Goal: Task Accomplishment & Management: Complete application form

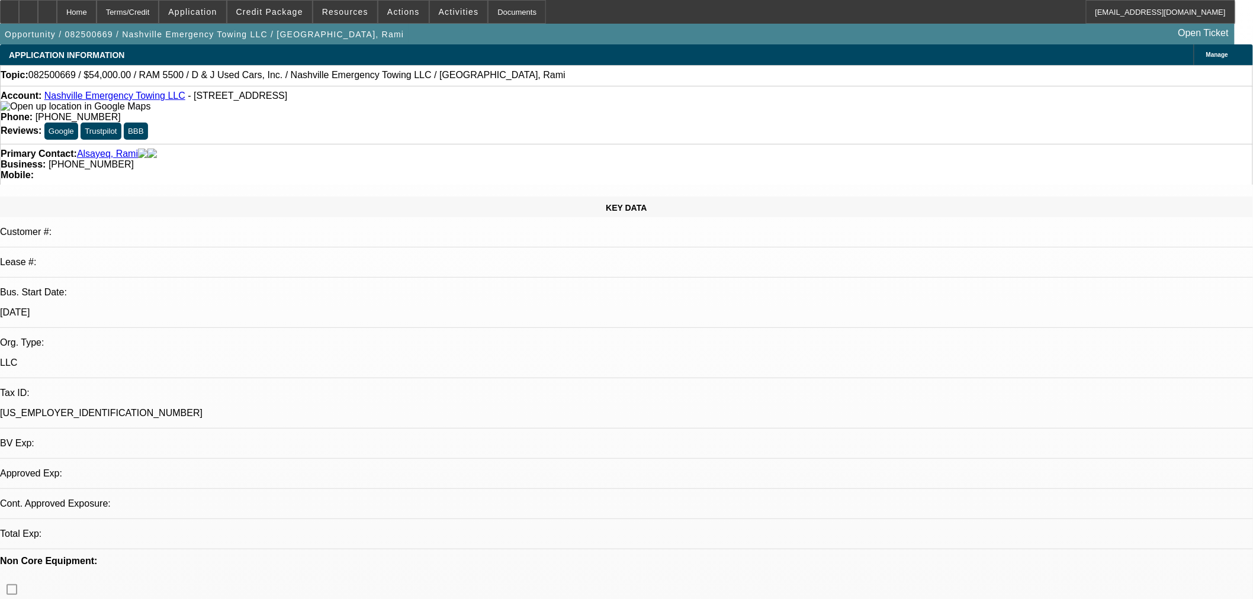
select select "0.1"
select select "2"
select select "0"
select select "6"
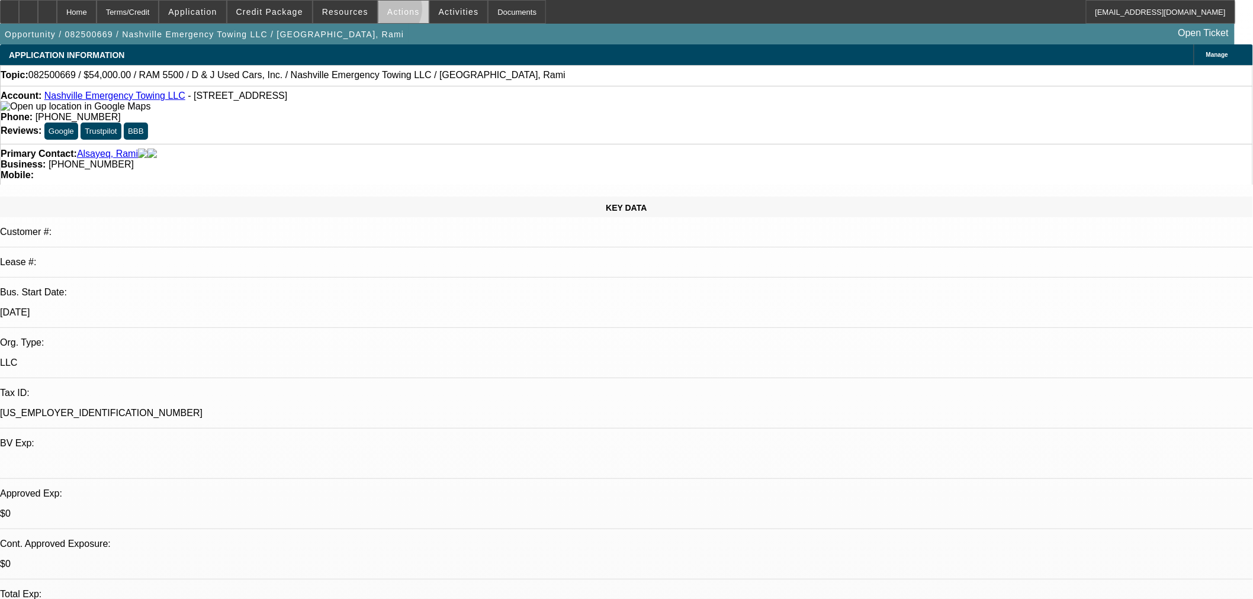
click at [387, 12] on span "Actions" at bounding box center [403, 11] width 33 height 9
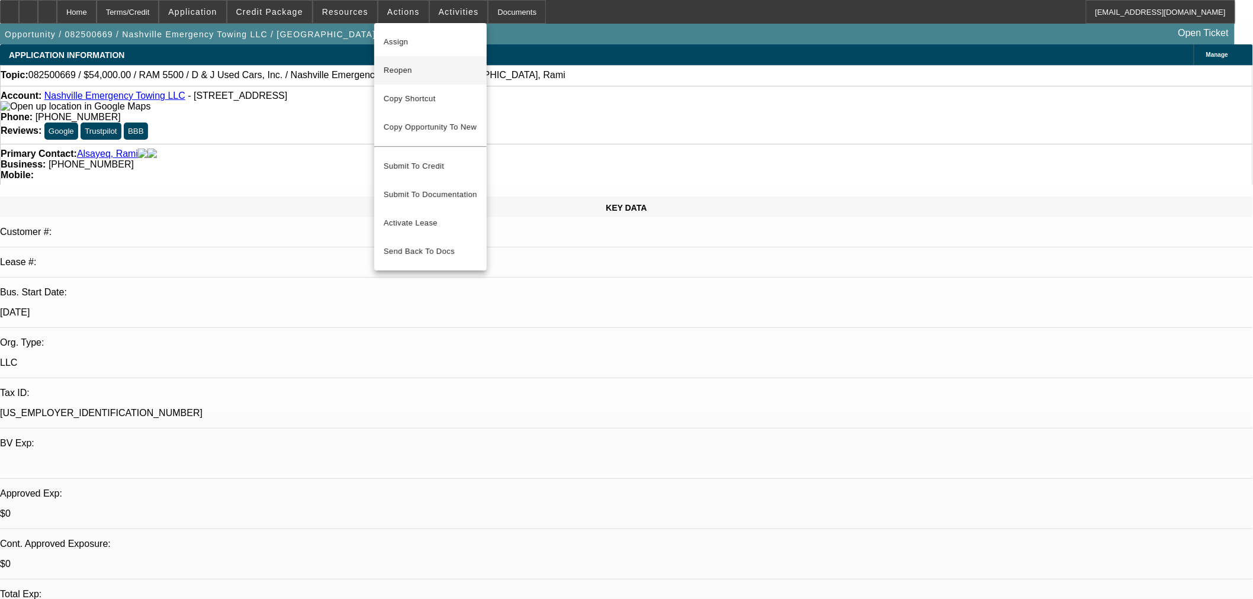
click at [394, 66] on span "Reopen" at bounding box center [431, 70] width 94 height 14
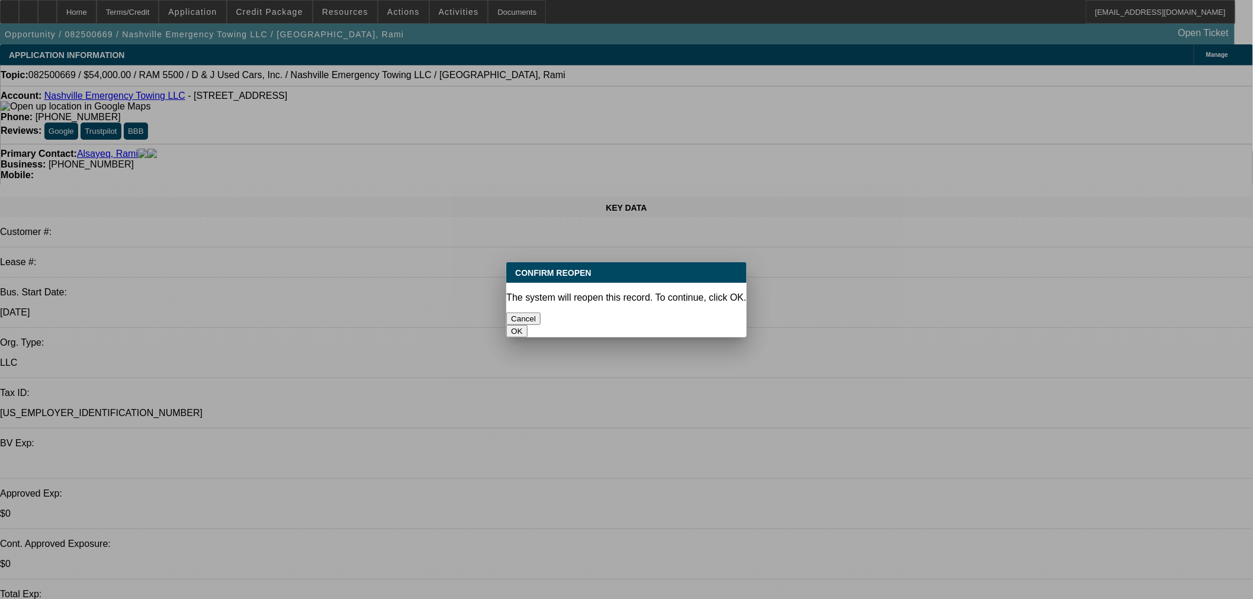
click at [527, 325] on button "OK" at bounding box center [516, 331] width 21 height 12
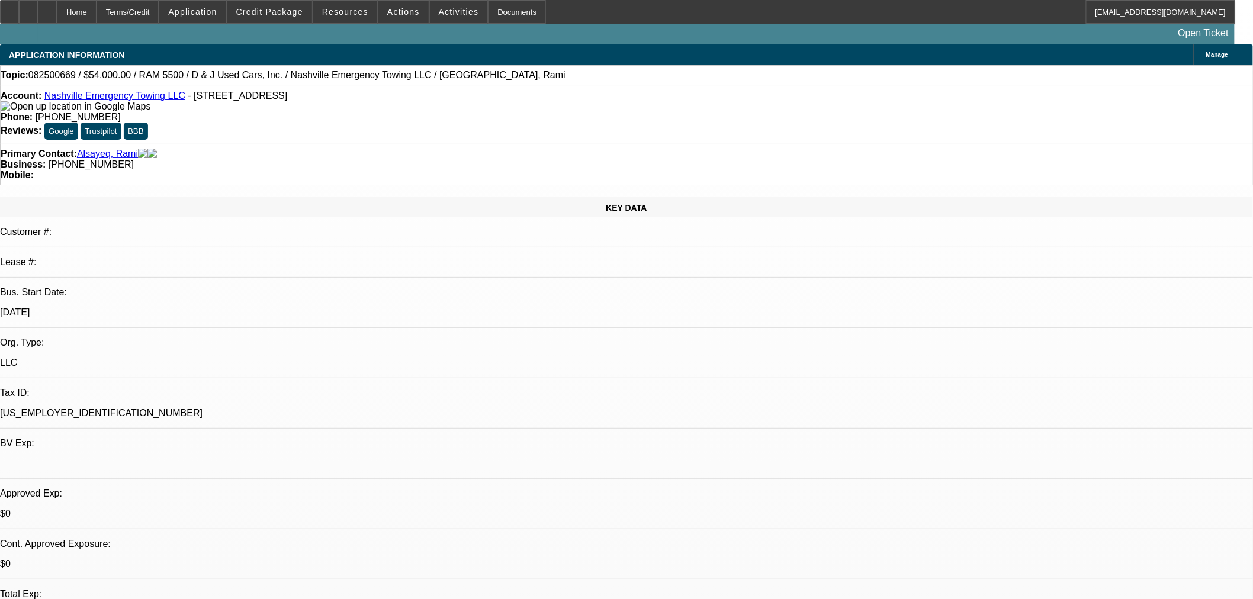
select select "0.1"
select select "2"
select select "0"
select select "6"
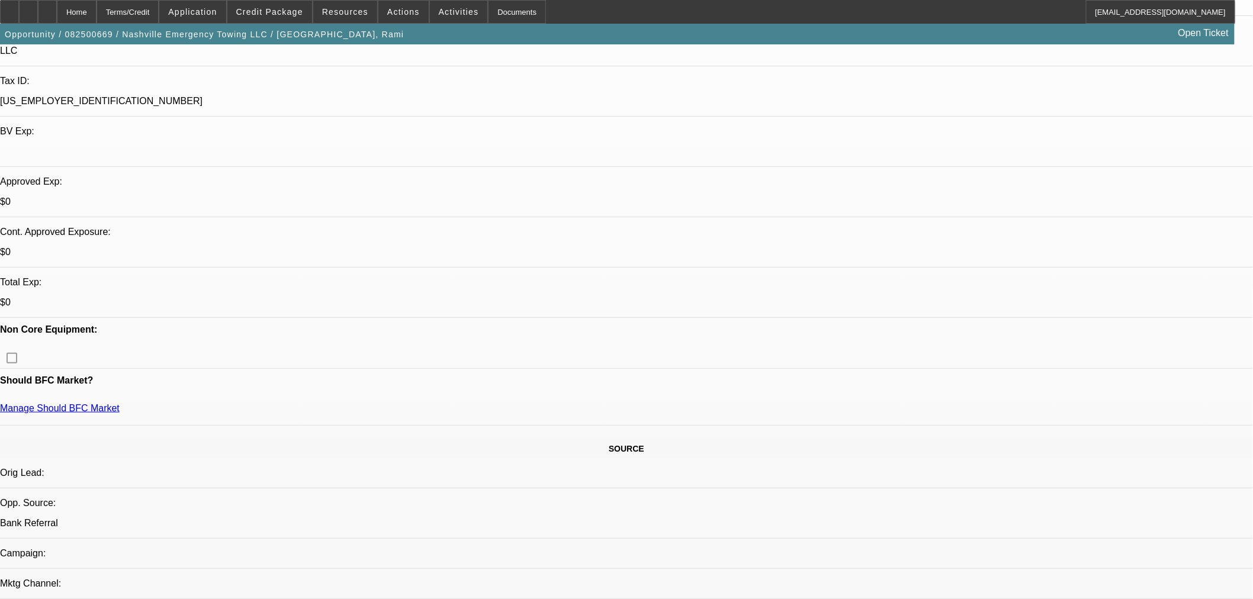
scroll to position [329, 0]
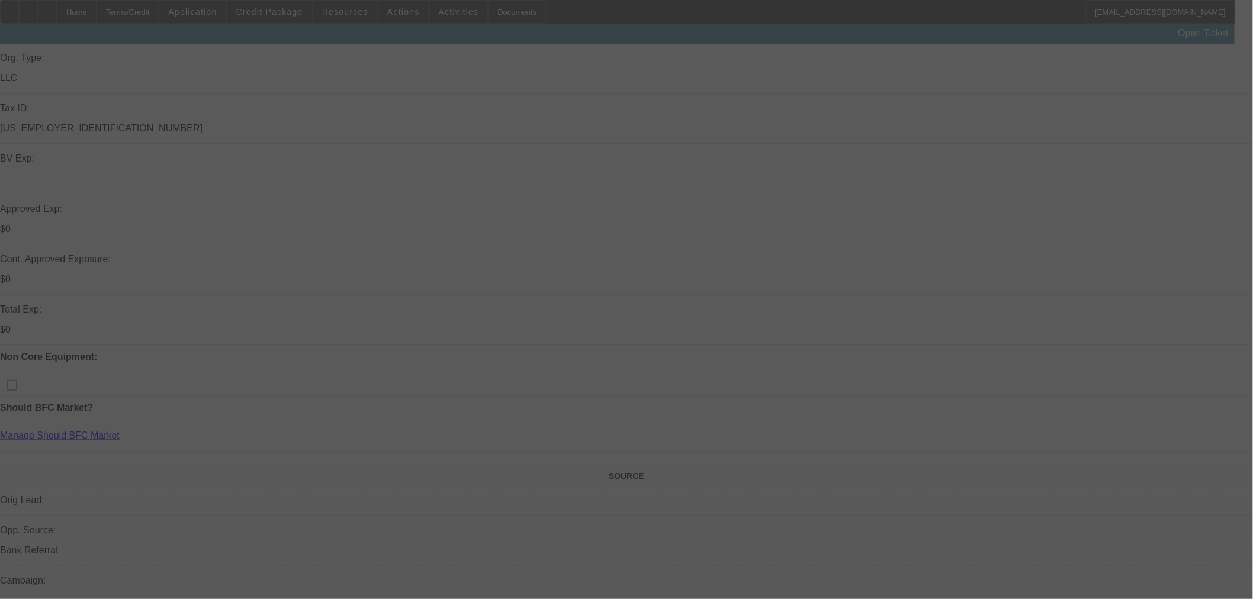
scroll to position [329, 0]
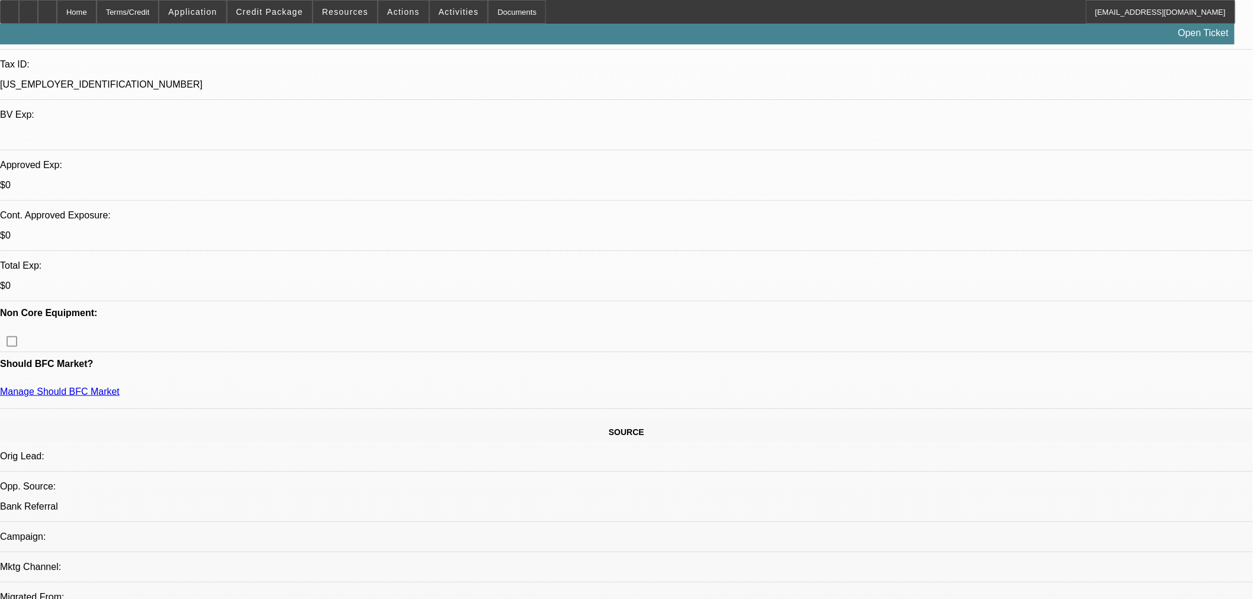
select select "0.1"
select select "2"
select select "0"
select select "6"
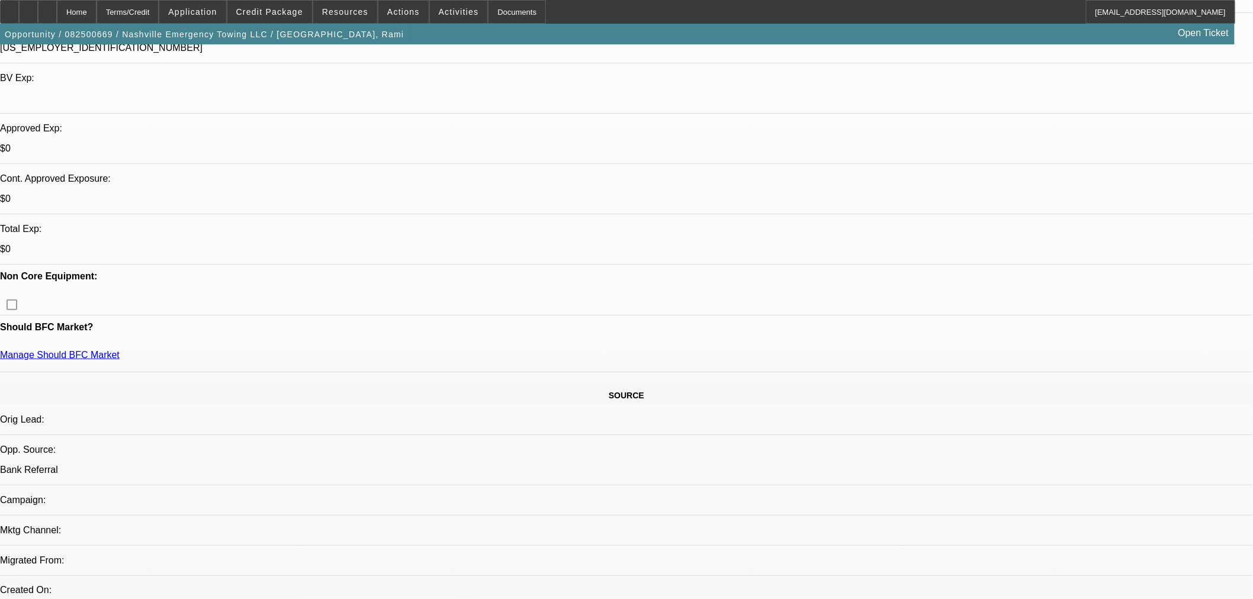
scroll to position [450, 0]
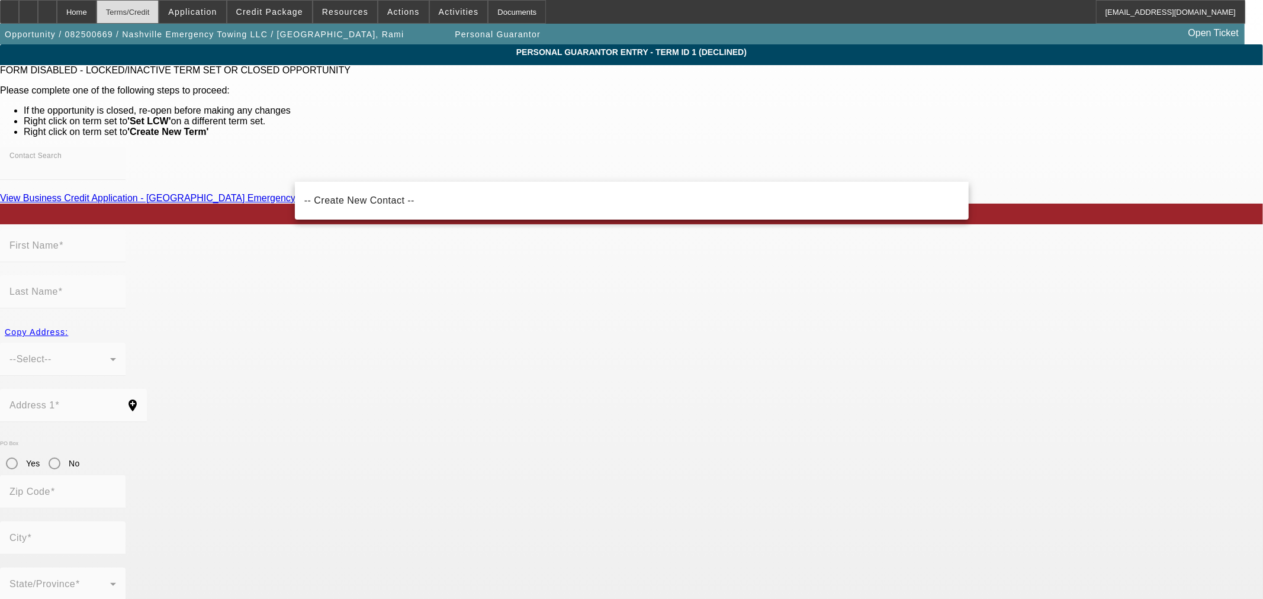
click at [154, 15] on div "Terms/Credit" at bounding box center [127, 12] width 63 height 24
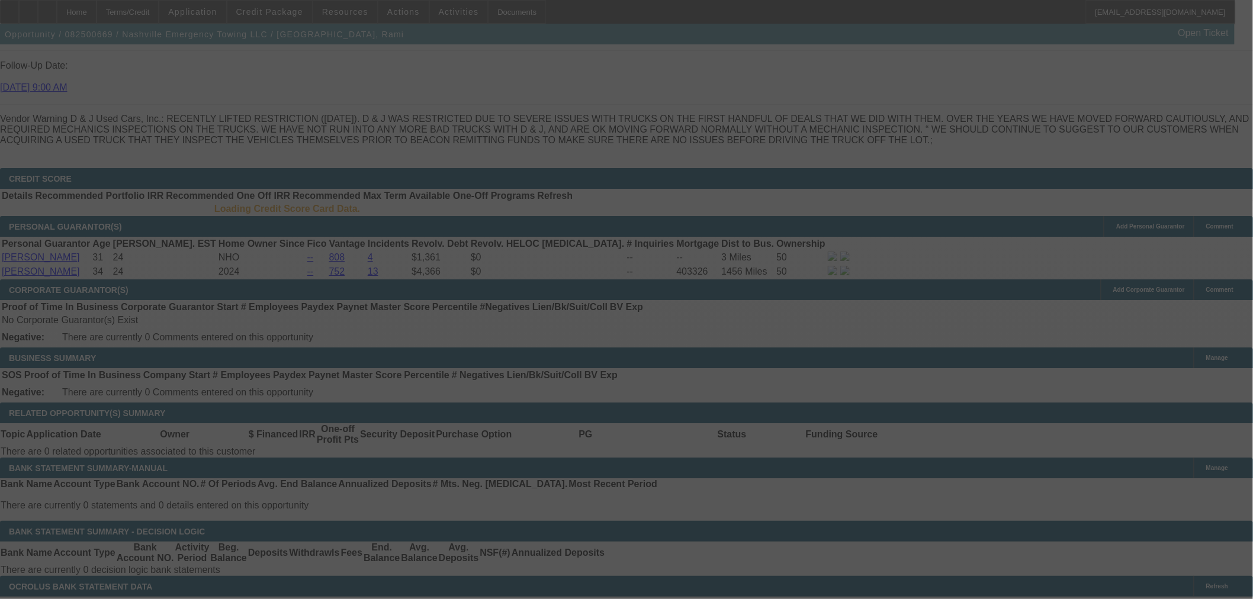
scroll to position [1632, 0]
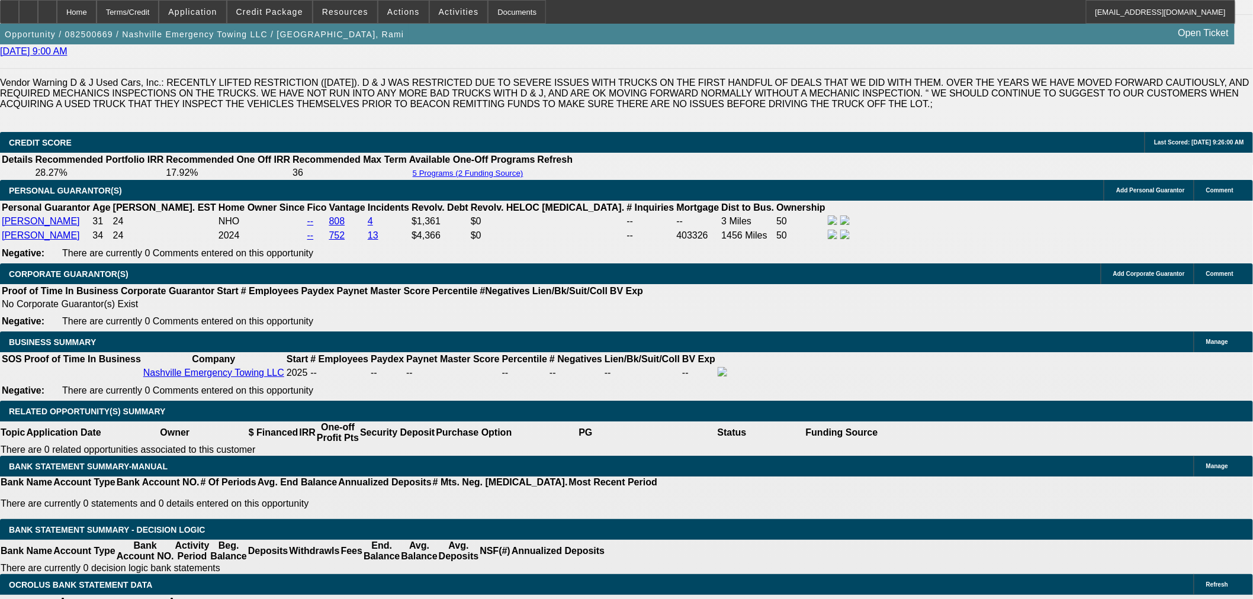
select select "0.1"
select select "2"
select select "0"
select select "6"
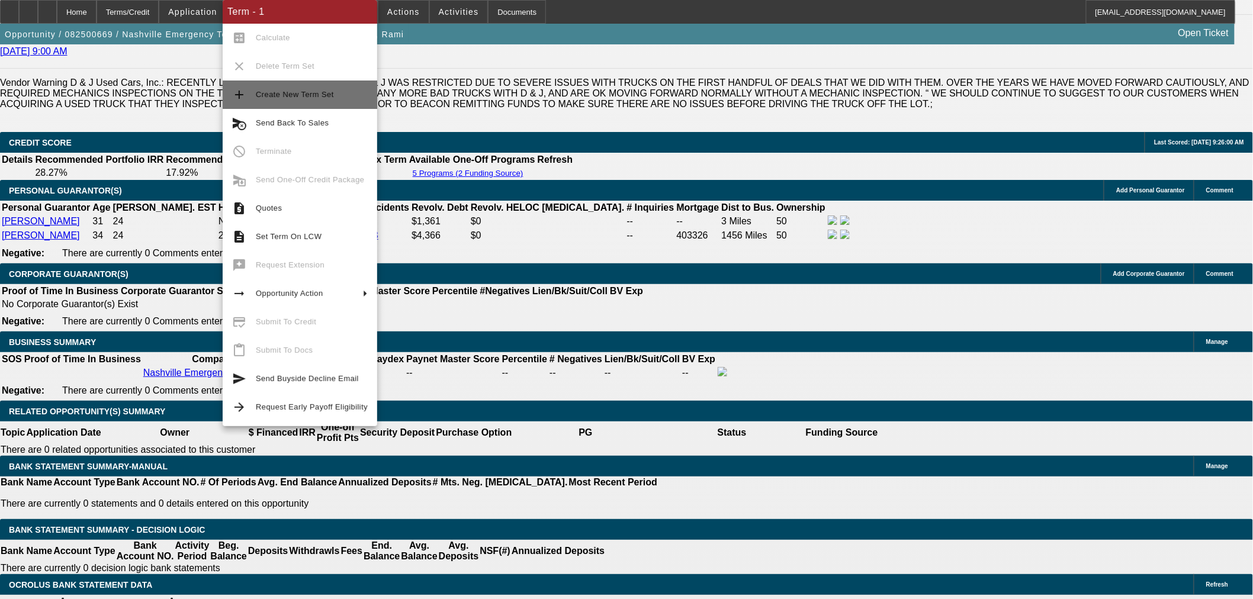
click at [333, 99] on span "Create New Term Set" at bounding box center [312, 95] width 112 height 14
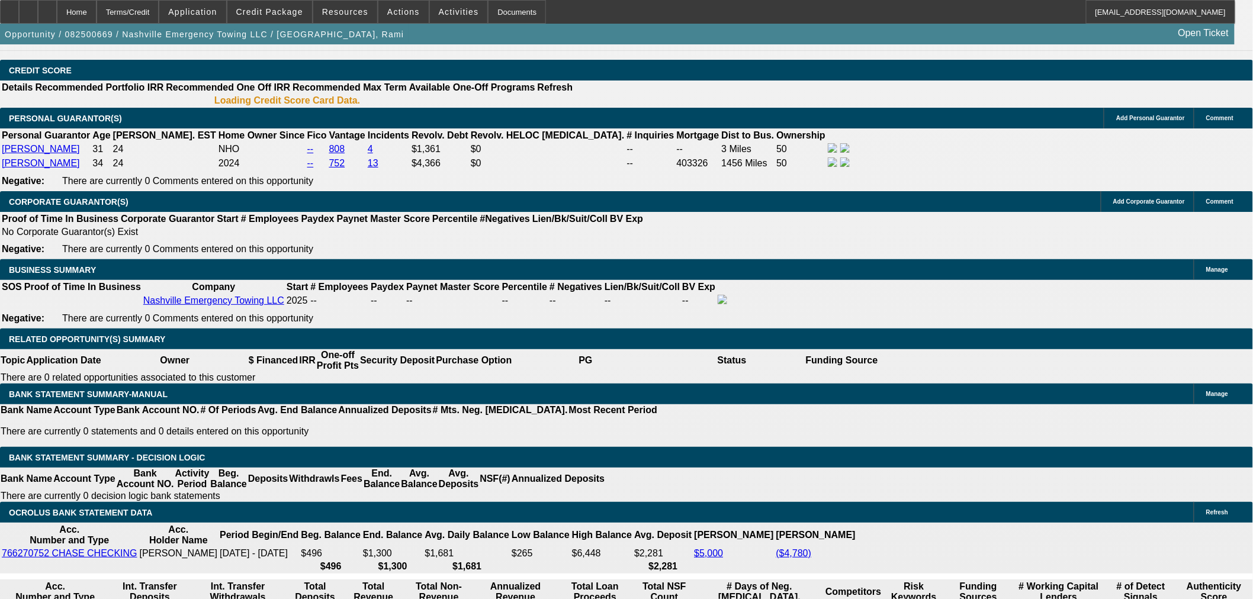
select select "0.1"
select select "2"
select select "0"
select select "6"
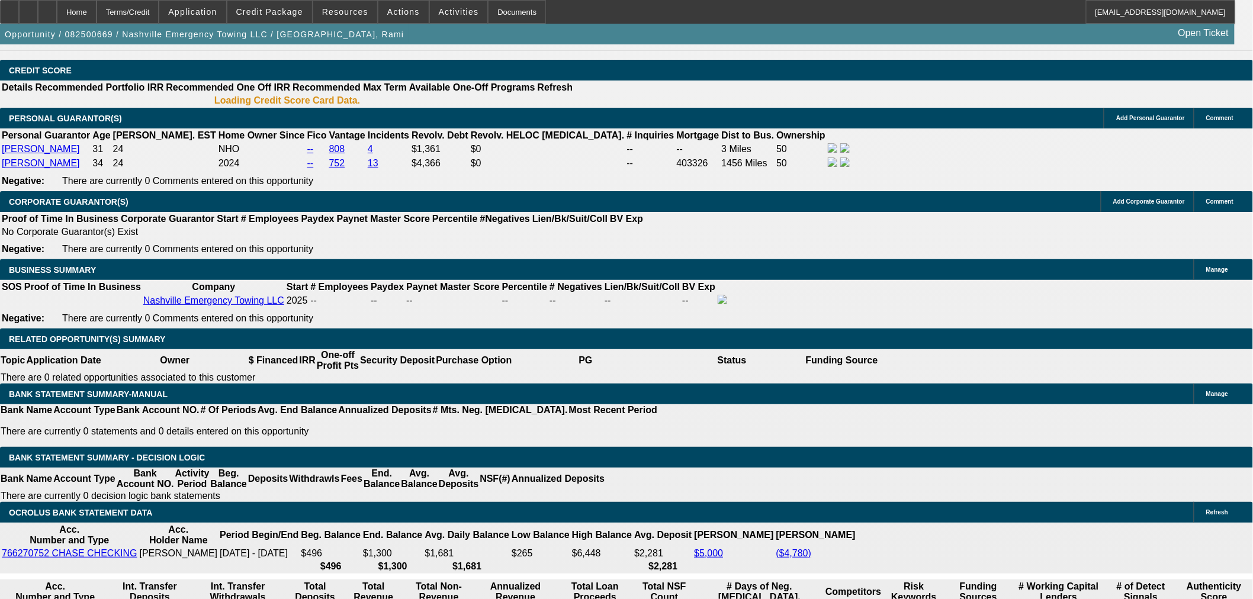
select select "0.1"
select select "2"
select select "0"
select select "6"
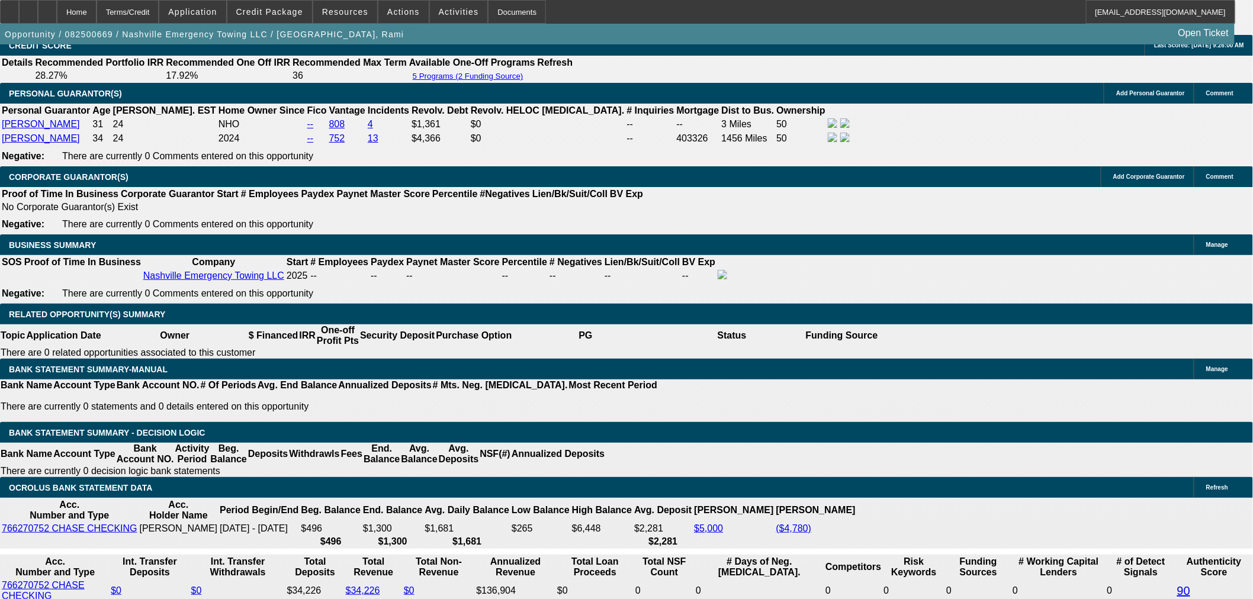
scroll to position [1747, 0]
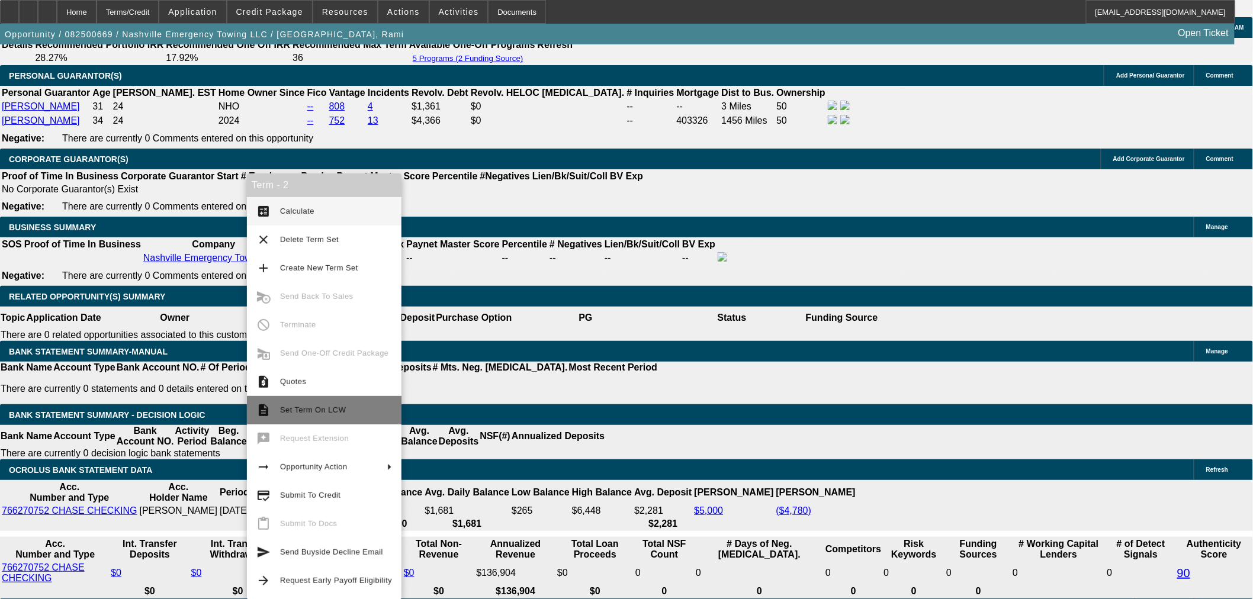
click at [343, 401] on button "description Set Term On LCW" at bounding box center [324, 410] width 155 height 28
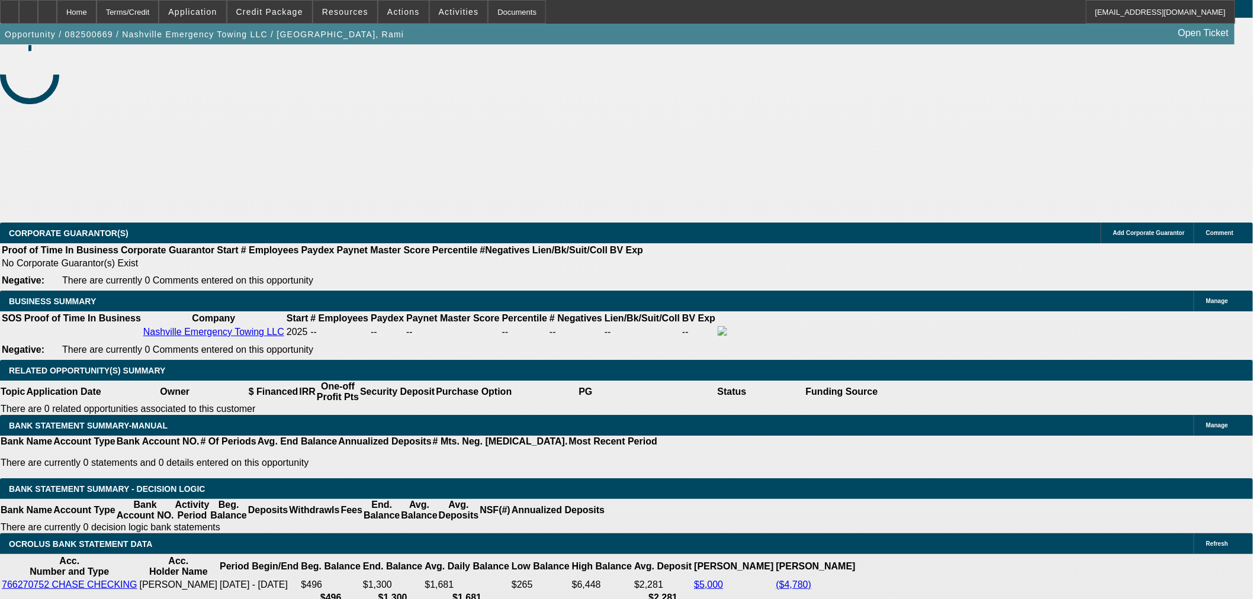
select select "0.1"
select select "2"
select select "0"
select select "6"
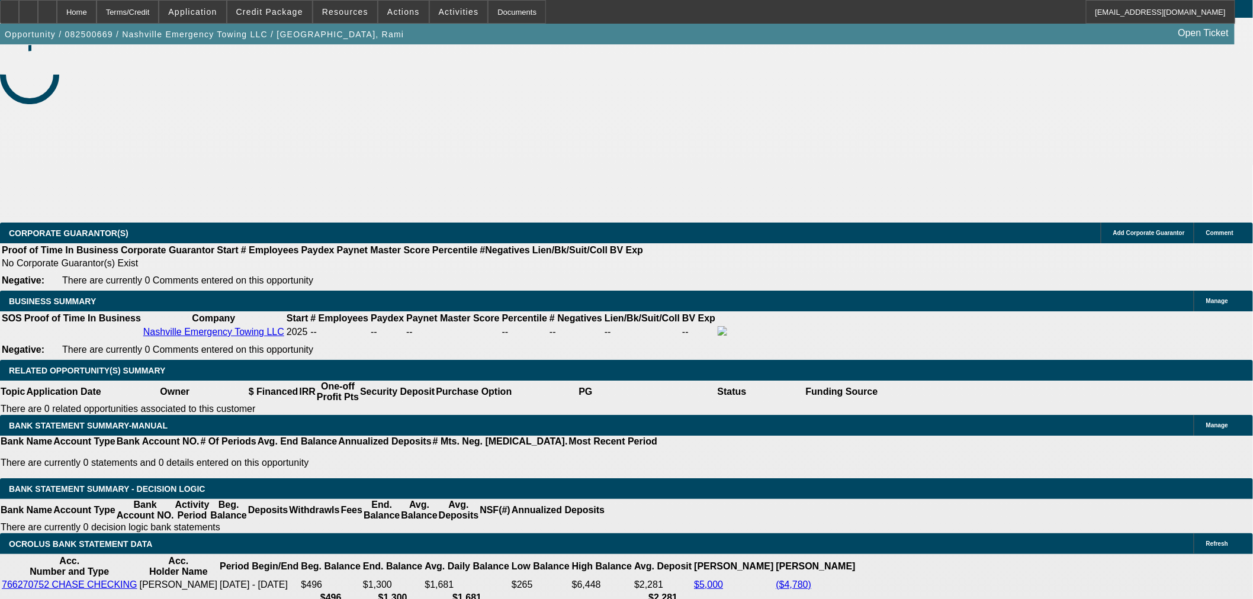
select select "0.1"
select select "2"
select select "0"
select select "6"
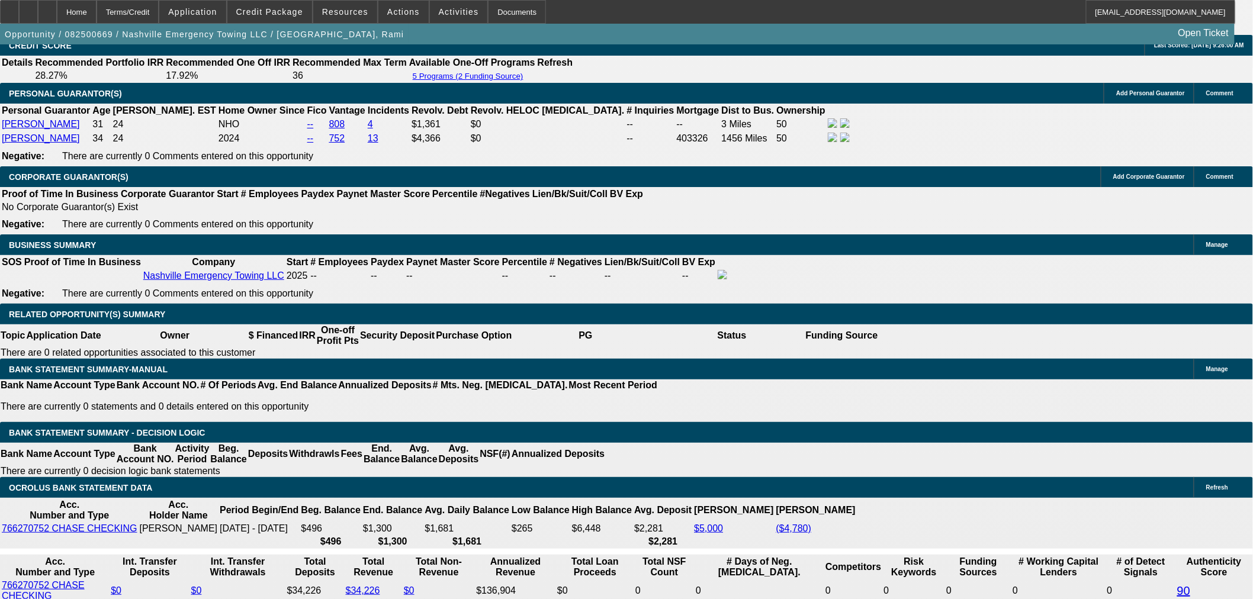
scroll to position [1747, 0]
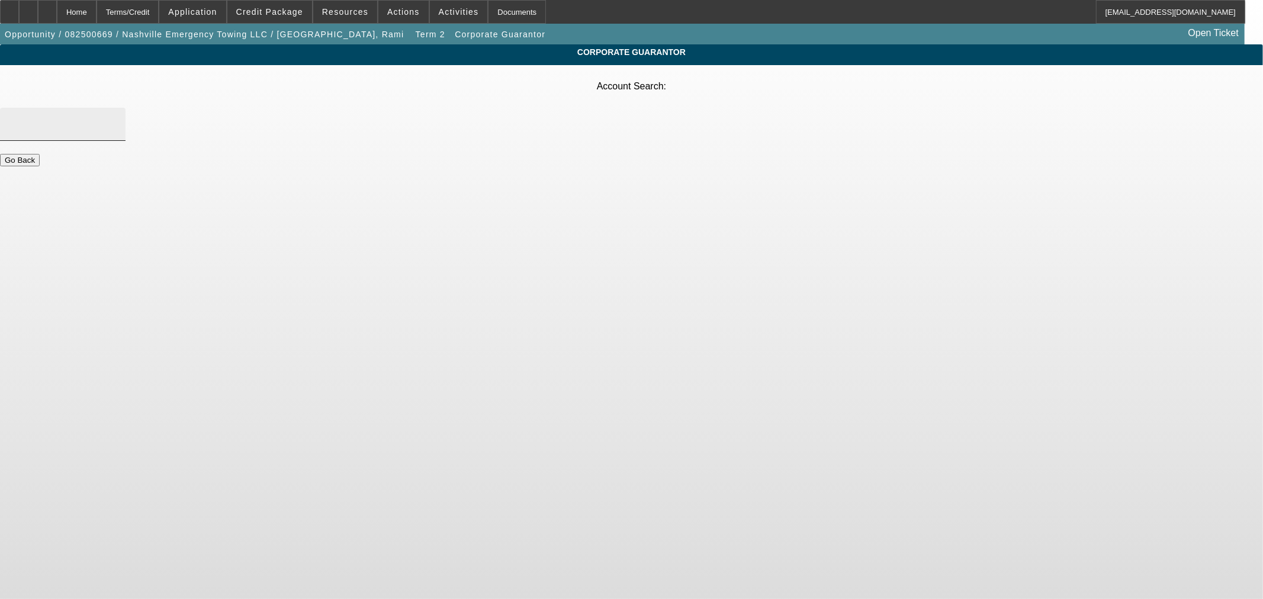
click at [116, 108] on div at bounding box center [62, 124] width 107 height 33
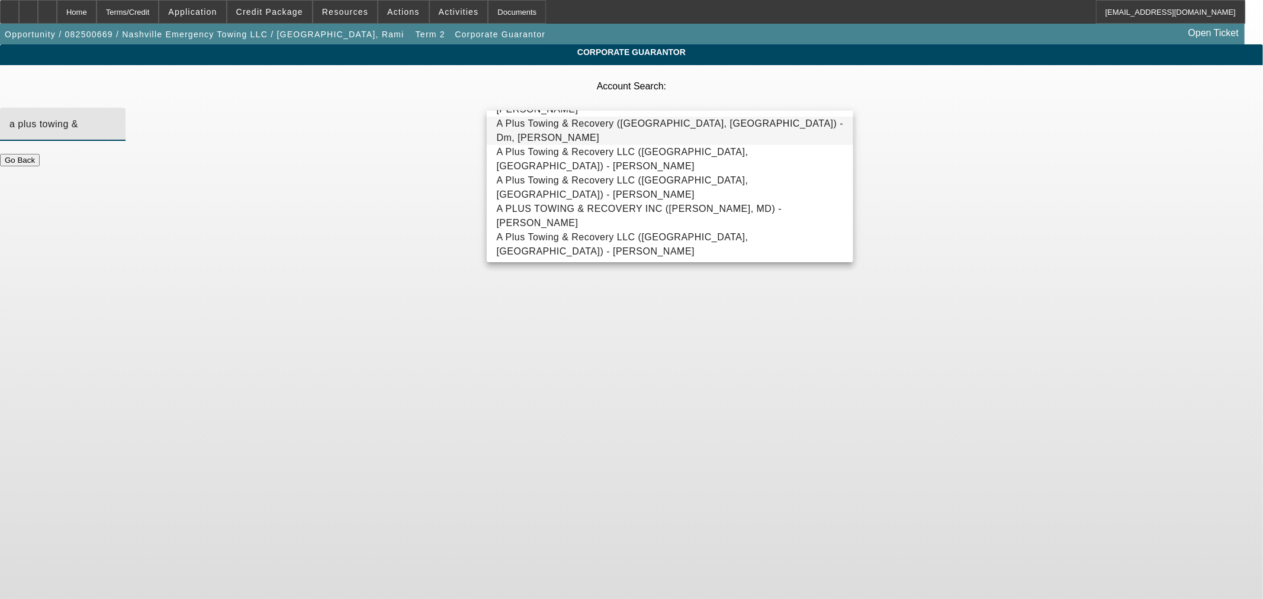
scroll to position [85, 0]
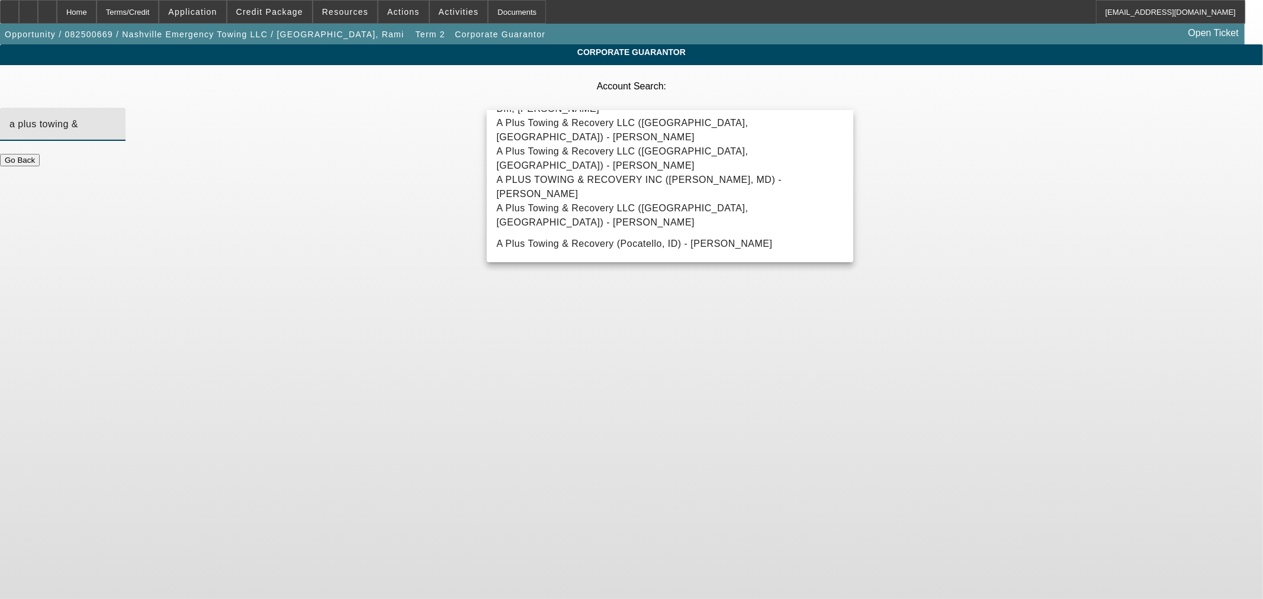
click at [116, 117] on input "a plus towing &" at bounding box center [62, 124] width 107 height 14
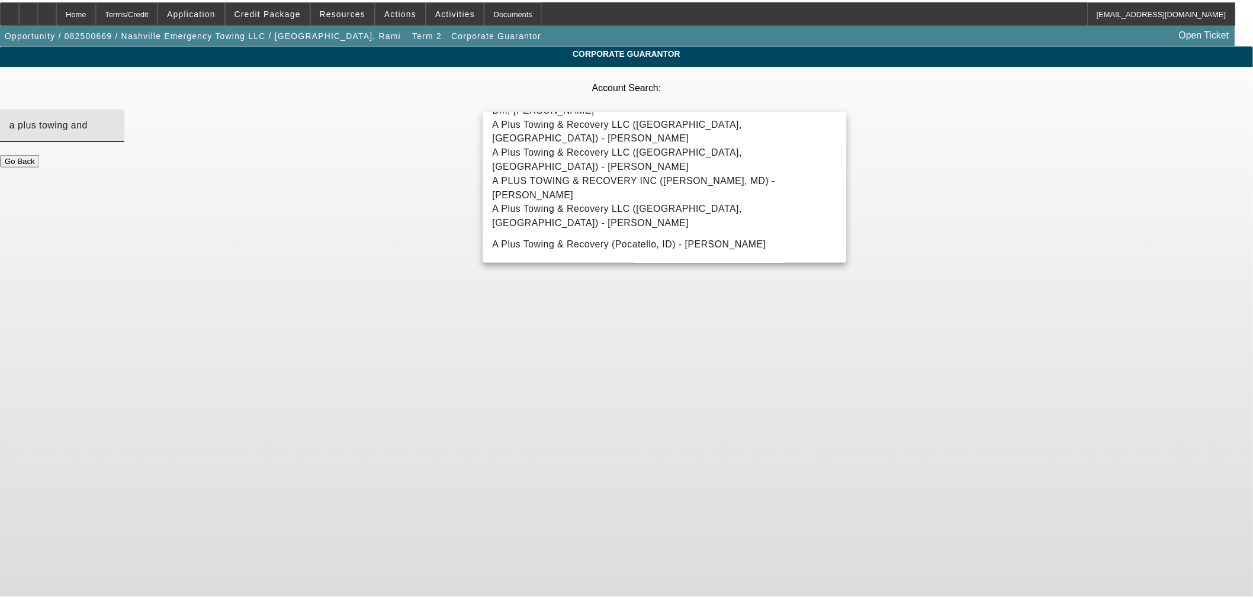
scroll to position [0, 0]
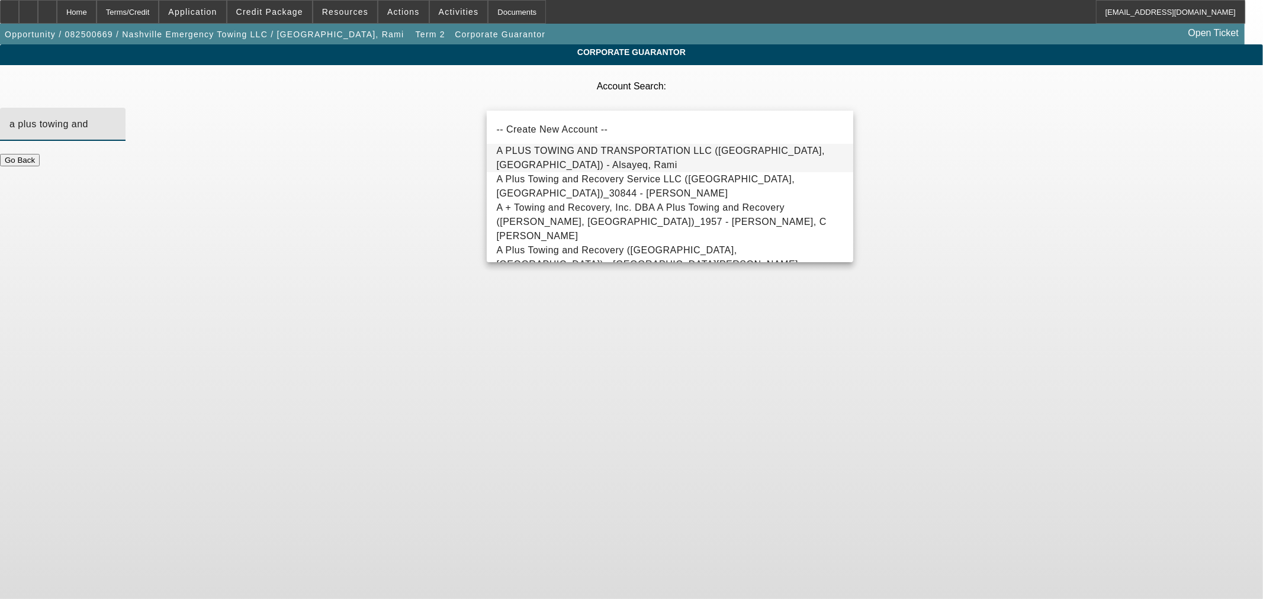
click at [633, 162] on span "A PLUS TOWING AND TRANSPORTATION LLC (PHOENIX, AZ) - Alsayeq, Rami" at bounding box center [660, 158] width 329 height 24
type input "A PLUS TOWING AND TRANSPORTATION LLC (PHOENIX, AZ) - Alsayeq, Rami"
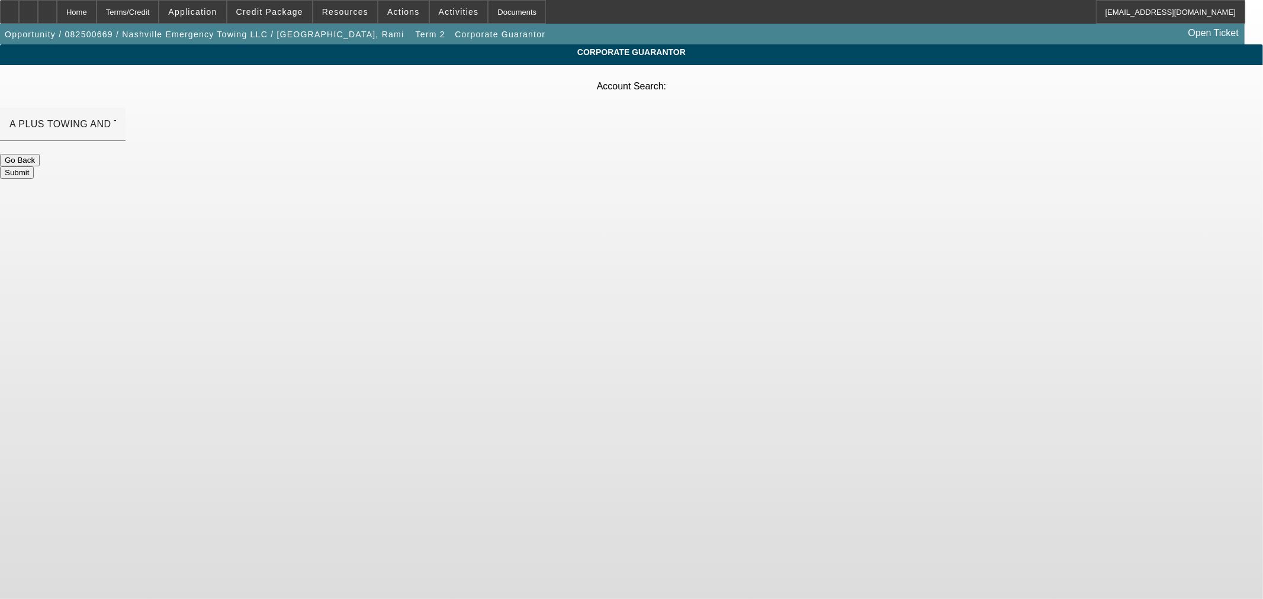
click at [34, 166] on button "Submit" at bounding box center [17, 172] width 34 height 12
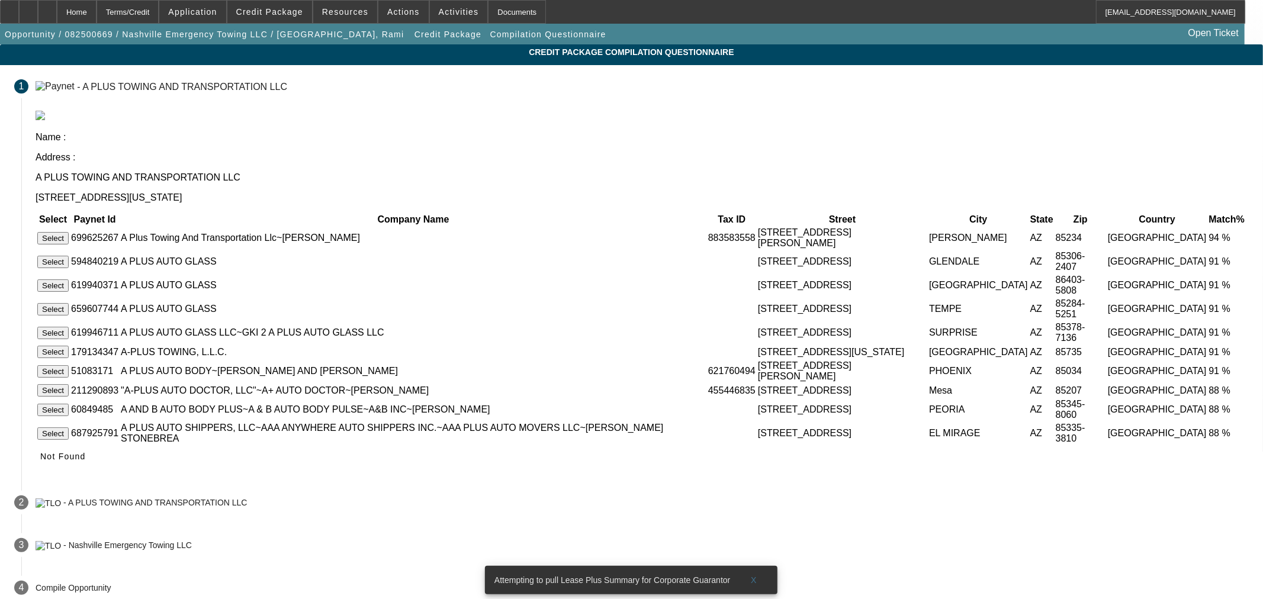
click at [69, 232] on button "Select" at bounding box center [52, 238] width 31 height 12
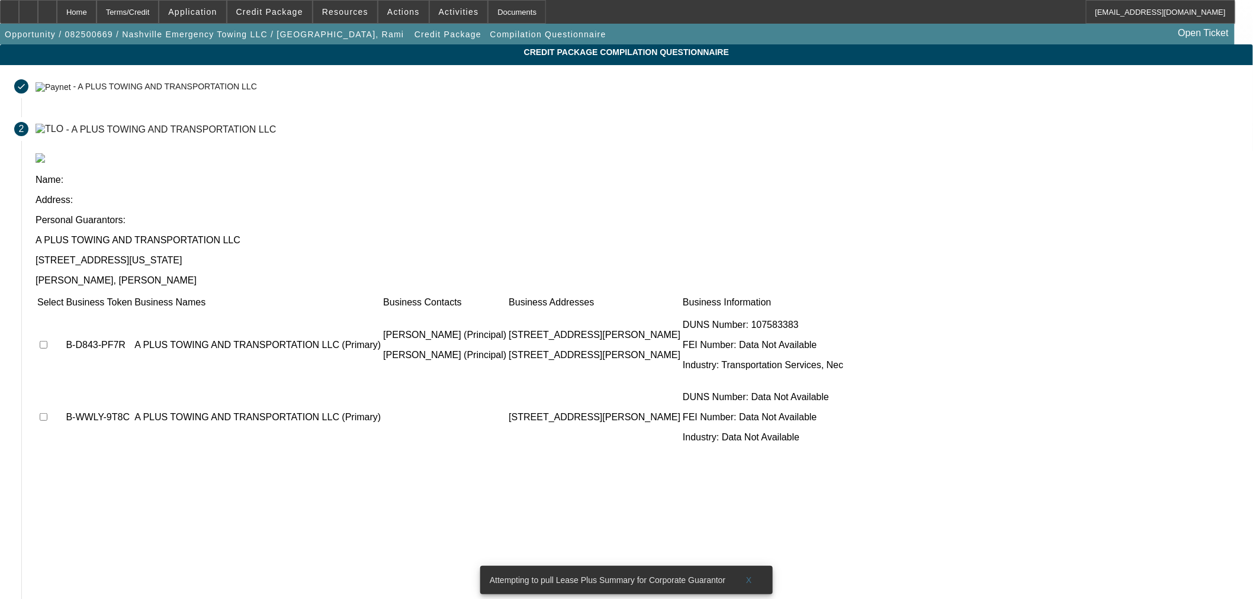
click at [47, 341] on input "checkbox" at bounding box center [44, 345] width 8 height 8
checkbox input "true"
click at [47, 413] on input "checkbox" at bounding box center [44, 417] width 8 height 8
checkbox input "true"
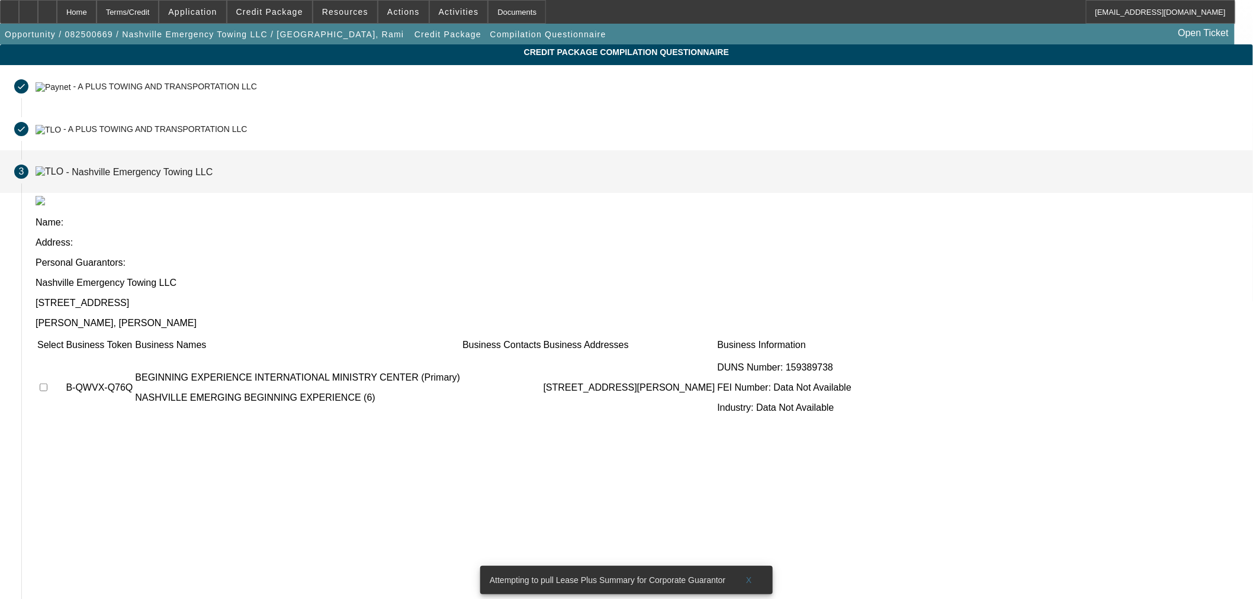
scroll to position [4, 0]
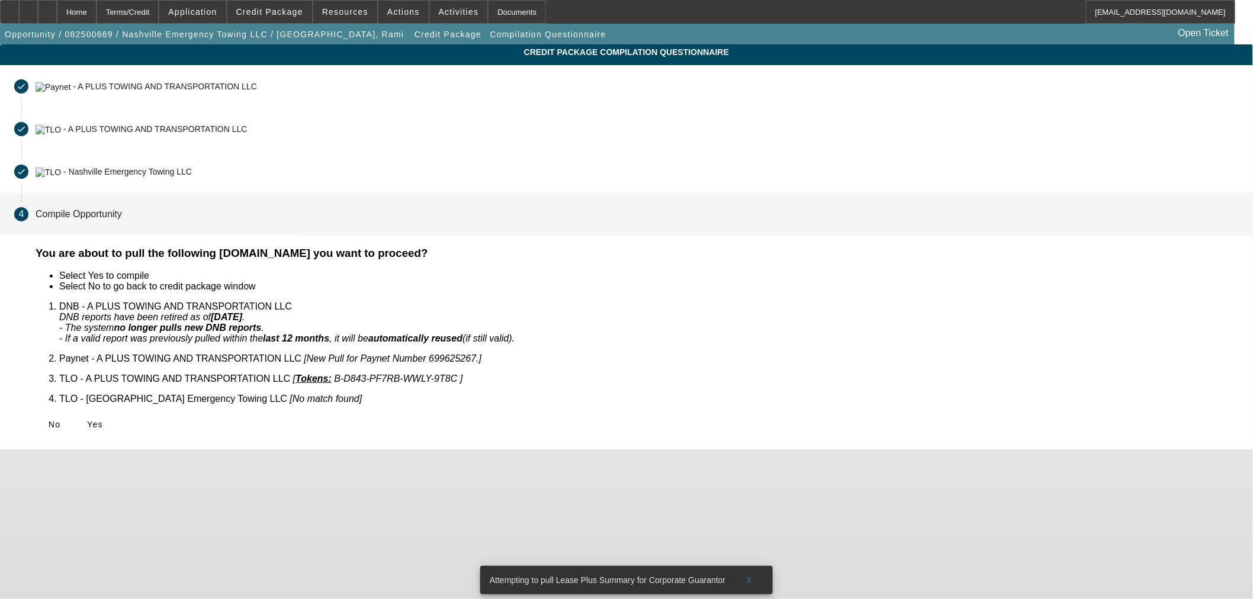
scroll to position [0, 0]
click at [114, 410] on span at bounding box center [95, 424] width 38 height 28
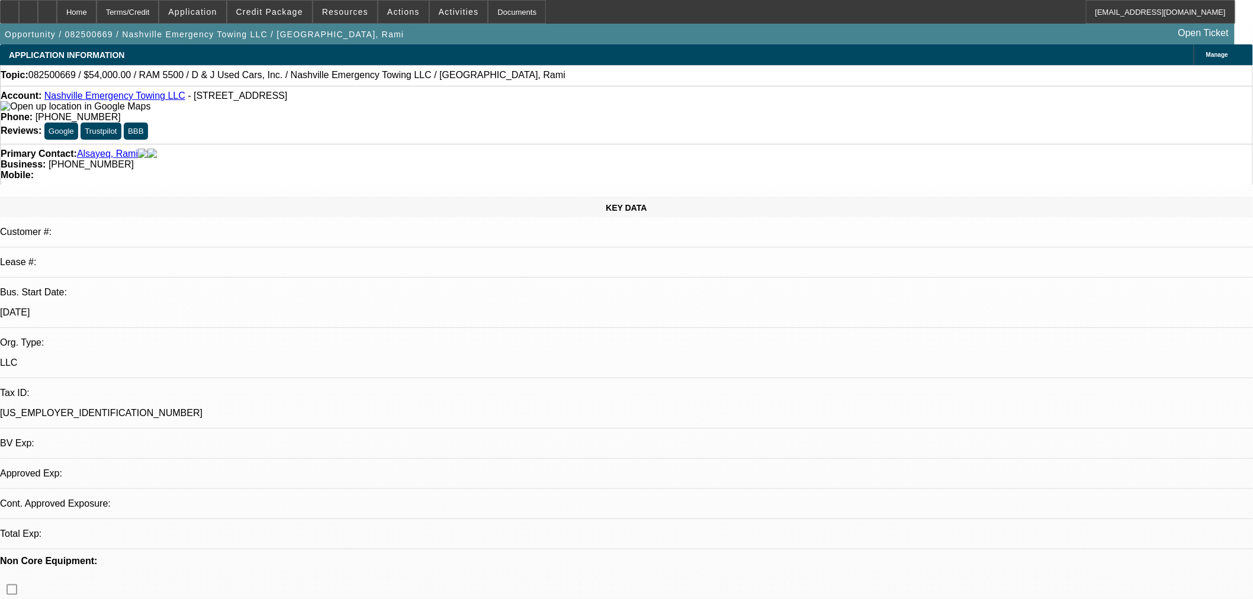
select select "0.1"
select select "2"
select select "0"
select select "6"
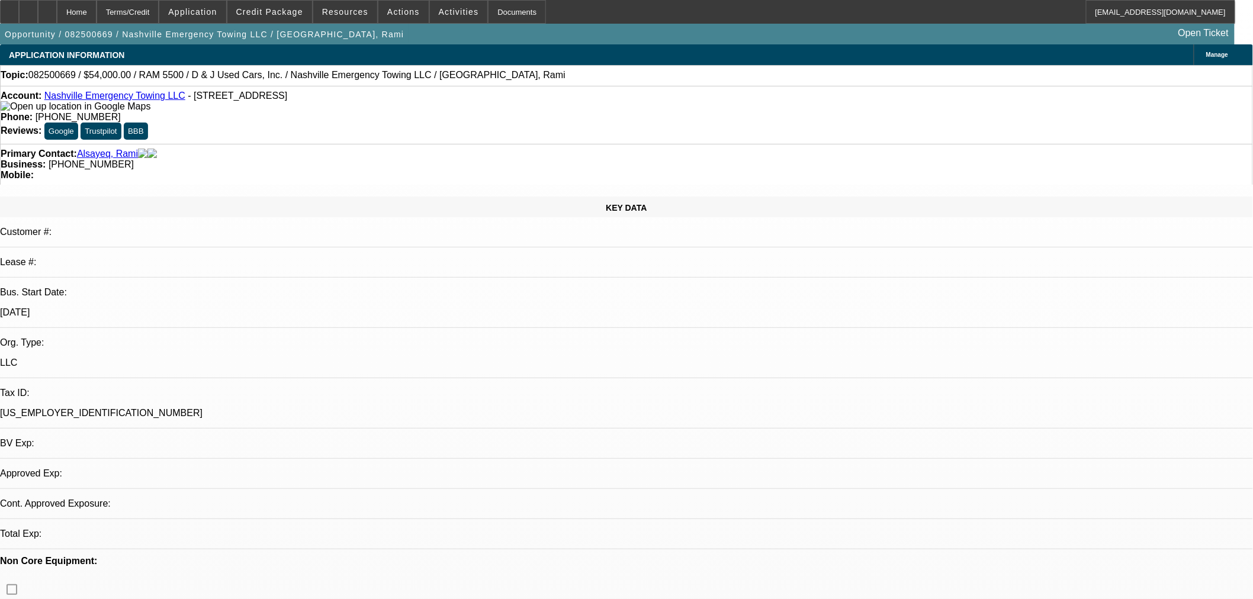
select select "0.1"
select select "2"
select select "0"
select select "6"
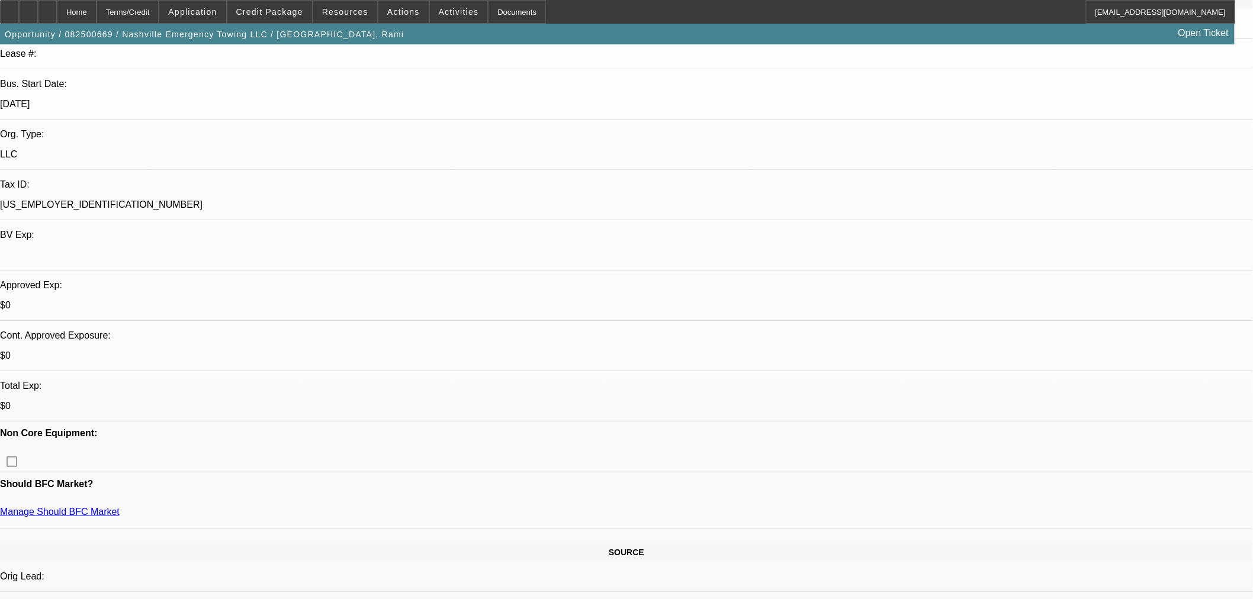
scroll to position [219, 0]
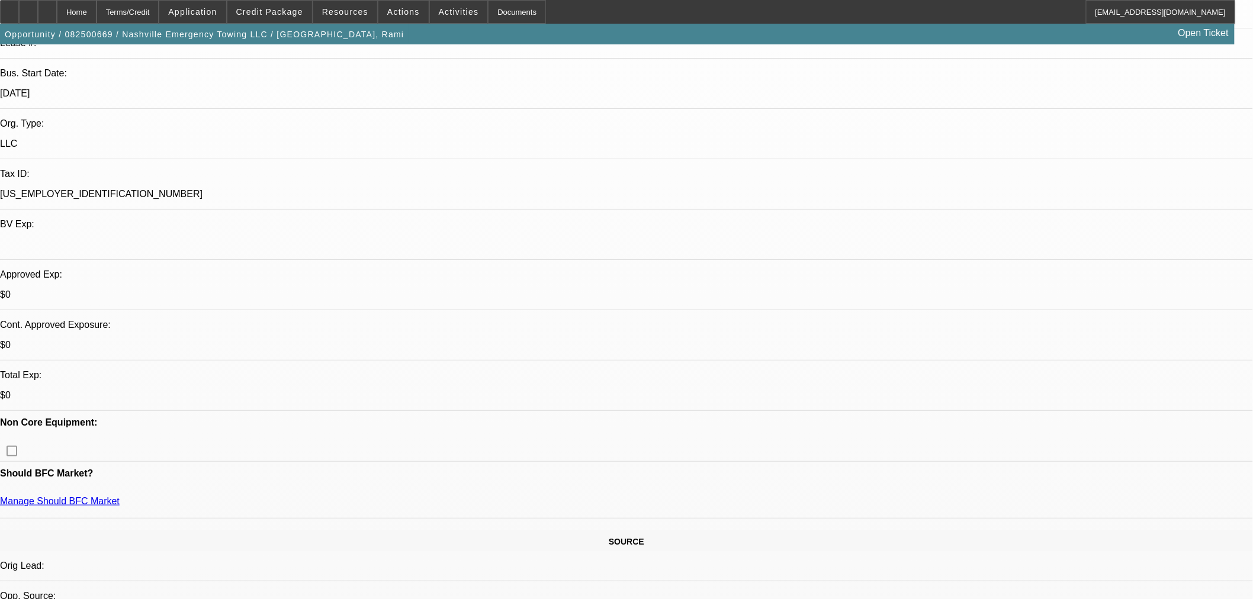
drag, startPoint x: 700, startPoint y: 336, endPoint x: 660, endPoint y: 349, distance: 42.3
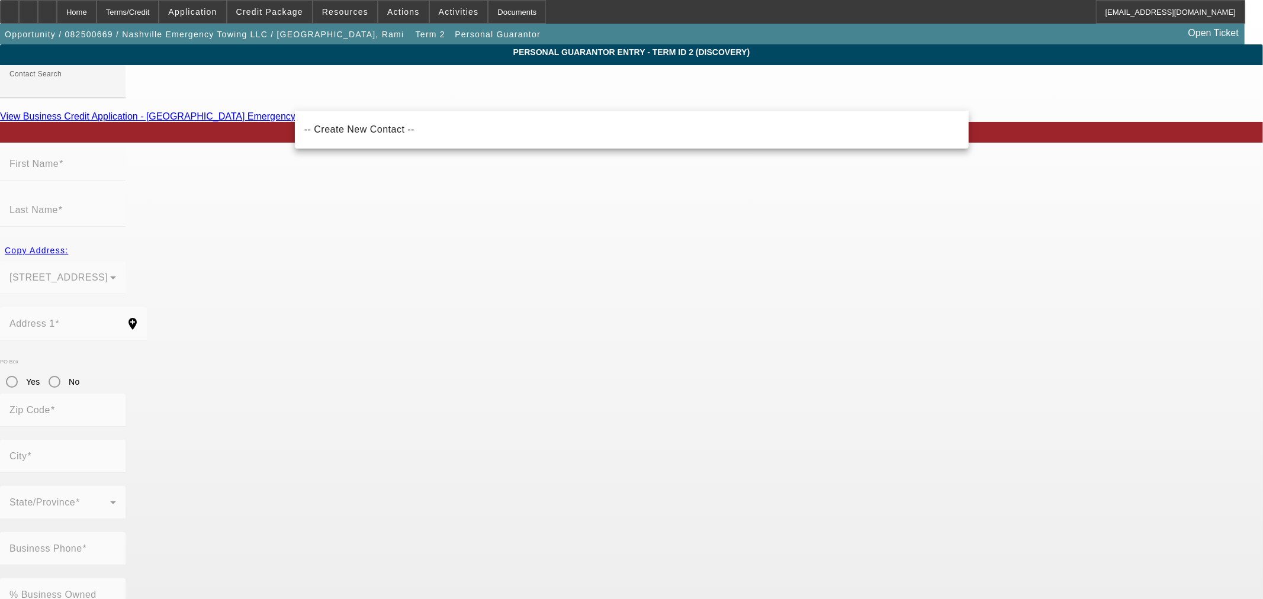
drag, startPoint x: 362, startPoint y: 133, endPoint x: 368, endPoint y: 133, distance: 5.9
click at [362, 133] on span "-- Create New Contact --" at bounding box center [359, 129] width 110 height 10
type input "-- Create New Contact --"
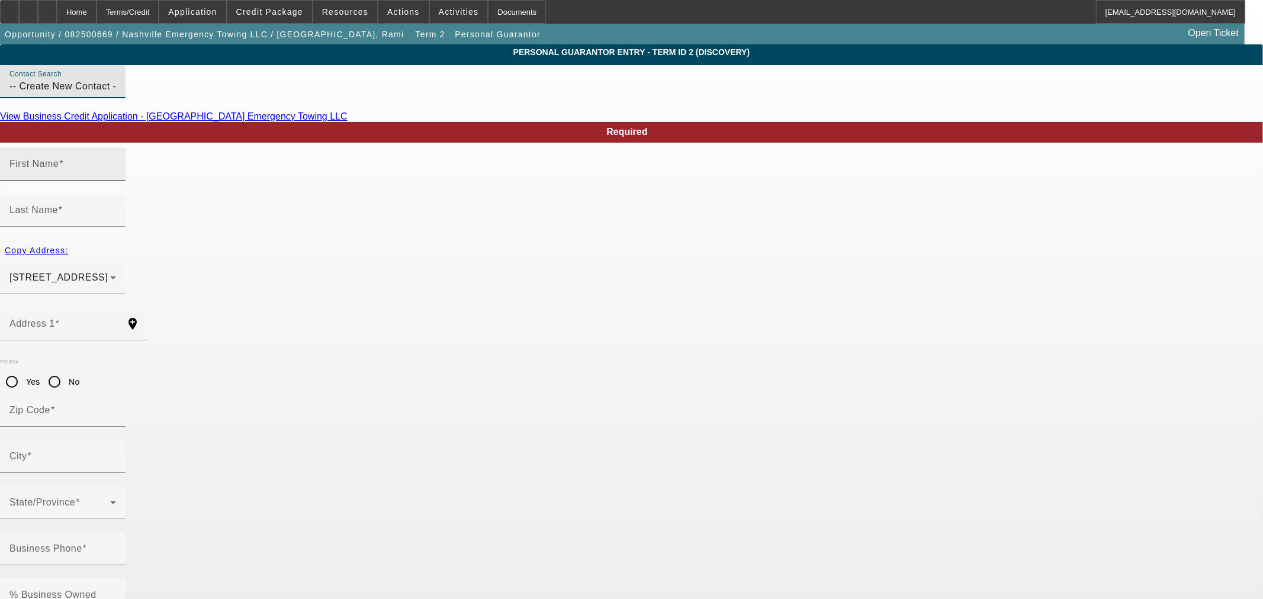
click at [116, 176] on input "First Name" at bounding box center [62, 169] width 107 height 14
type input "A"
type input "Mark"
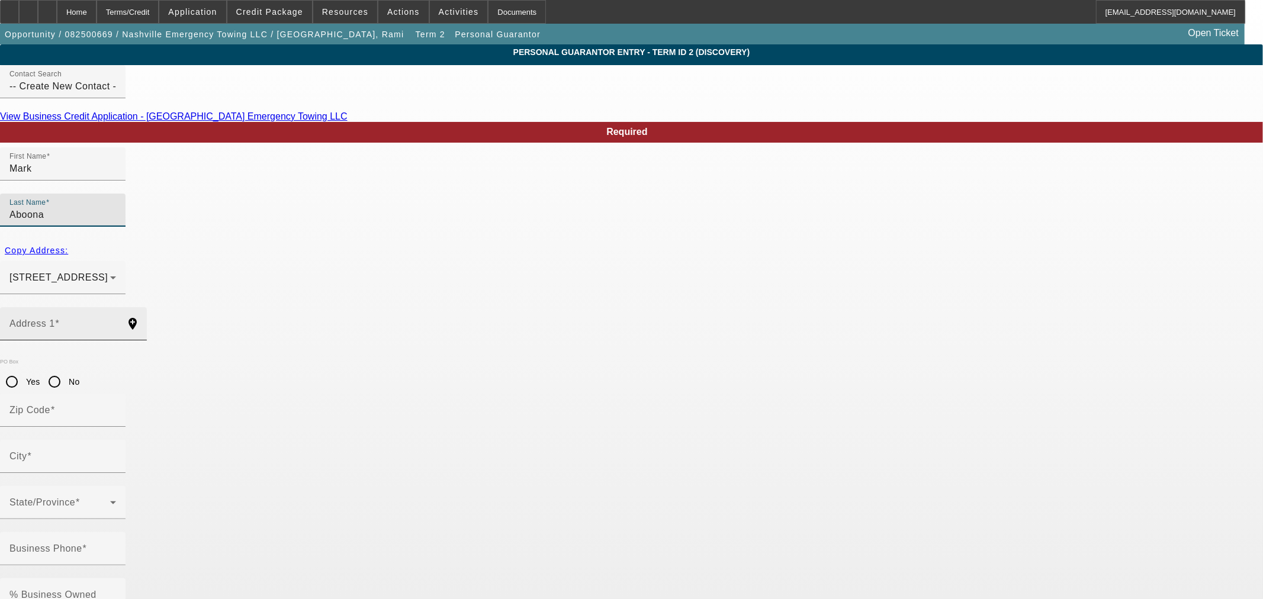
type input "Aboona"
click at [116, 321] on input "Address 1" at bounding box center [62, 328] width 107 height 14
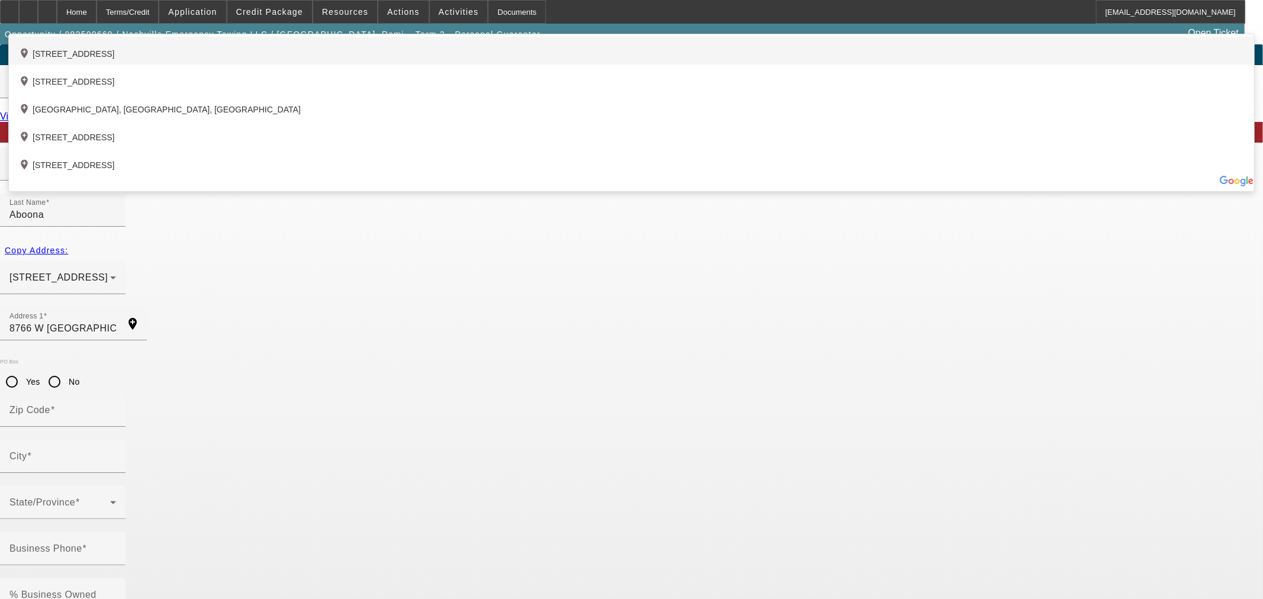
click at [427, 65] on div "add_location 8766 West Acapulco Lane, Peoria, AZ 85381, US" at bounding box center [631, 51] width 1245 height 28
type input "8766 West Acapulco Lane"
type input "85381"
type input "Peoria"
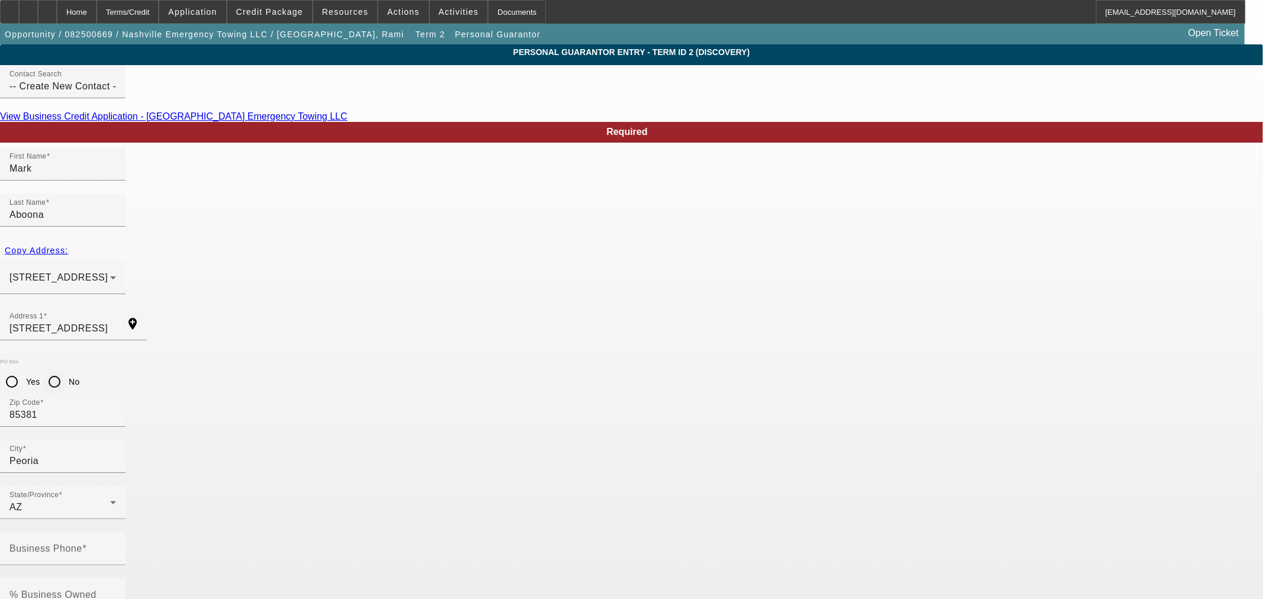
click at [66, 370] on input "No" at bounding box center [55, 382] width 24 height 24
radio input "true"
click at [96, 590] on mat-label "% Business Owned" at bounding box center [52, 595] width 87 height 10
click at [116, 593] on input "% Business Owned" at bounding box center [62, 600] width 107 height 14
type input "0"
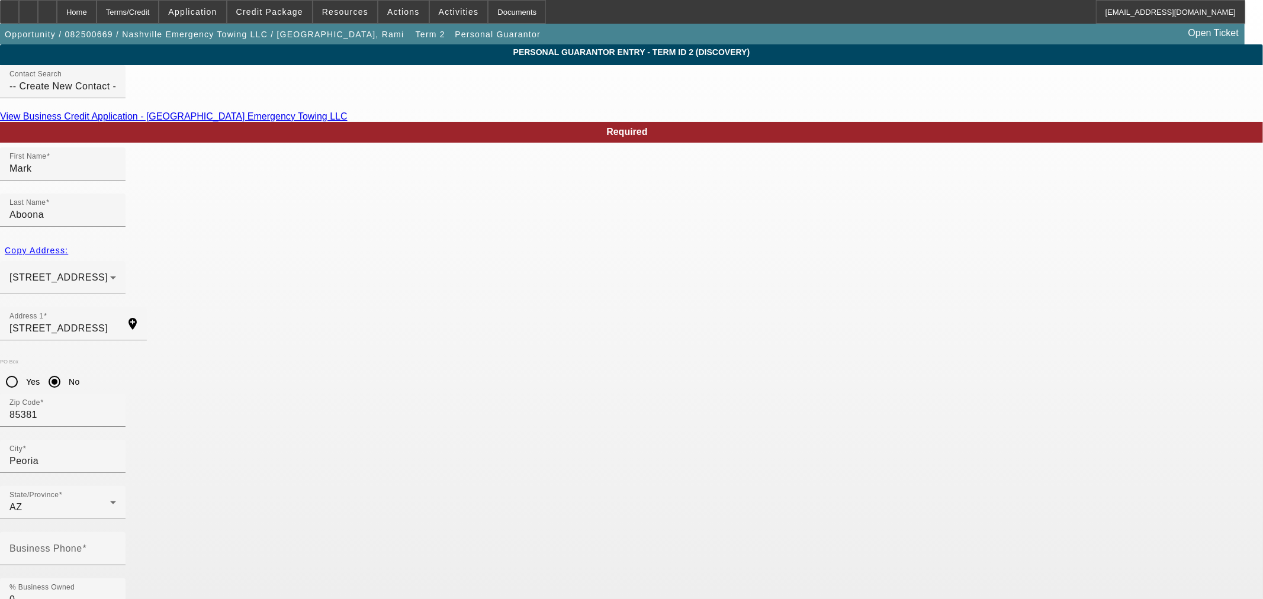
type input "admin@aplustowingaz.com"
click at [82, 543] on mat-label "Business Phone" at bounding box center [45, 548] width 73 height 10
click at [116, 546] on input "Business Phone" at bounding box center [62, 553] width 107 height 14
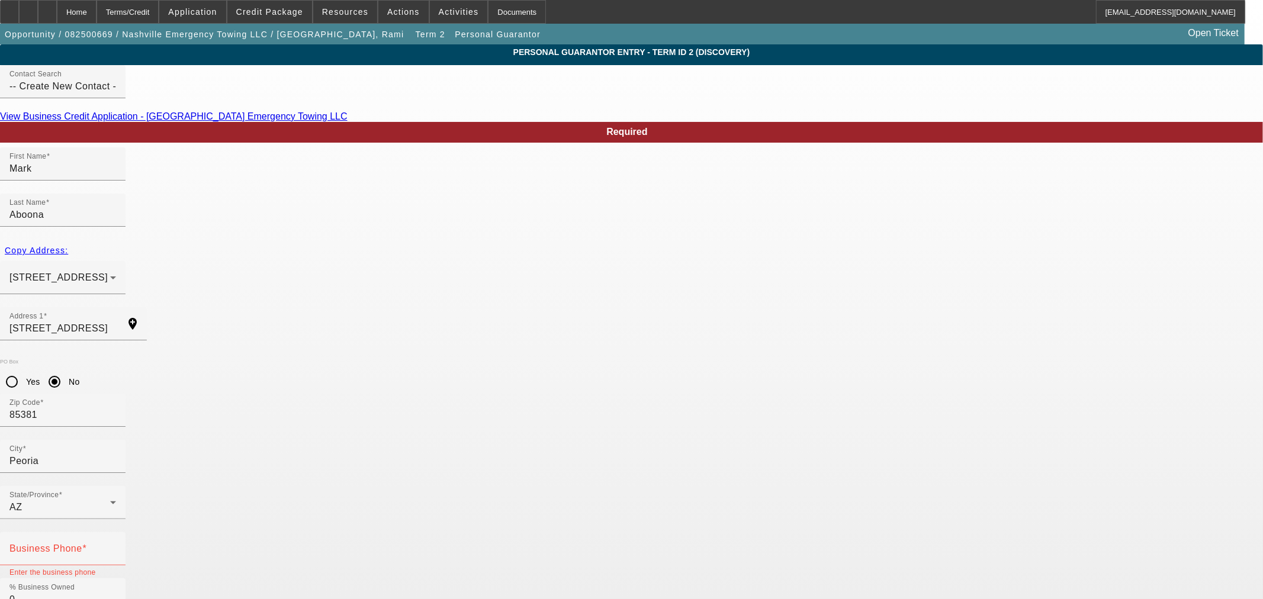
type input "571-85-1429"
click at [116, 546] on input "Business Phone" at bounding box center [62, 553] width 107 height 14
click at [347, 121] on link "View Business Credit Application - Nashville Emergency Towing LLC" at bounding box center [173, 116] width 347 height 10
click at [116, 546] on input "Business Phone" at bounding box center [62, 553] width 107 height 14
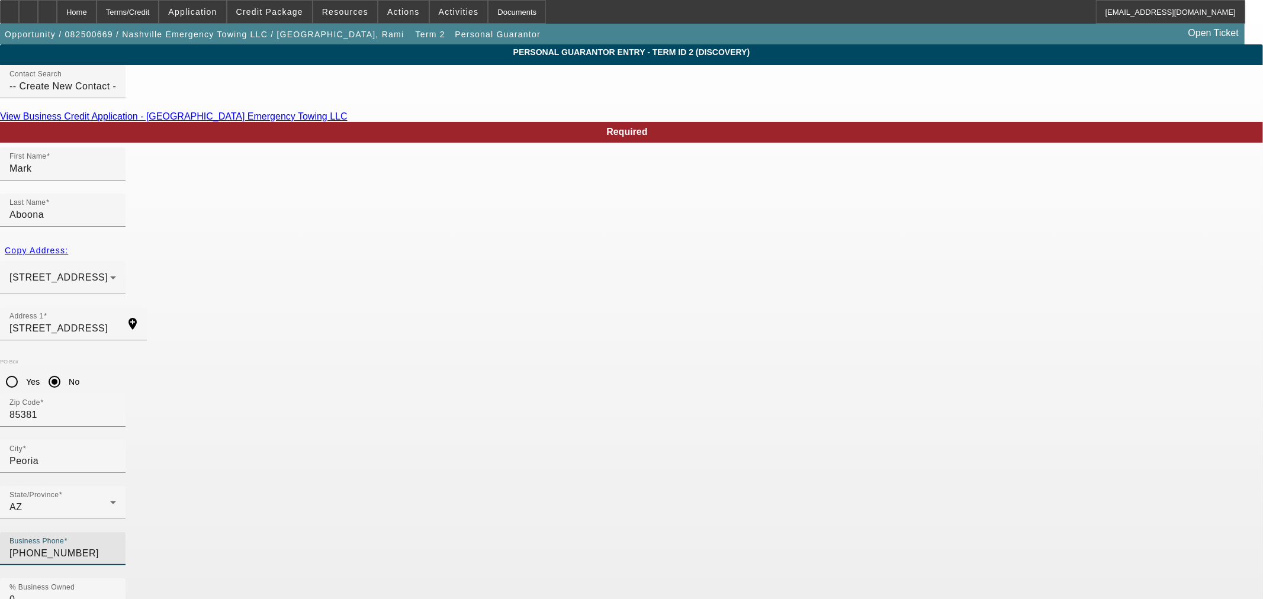
type input "(858) 776-1838"
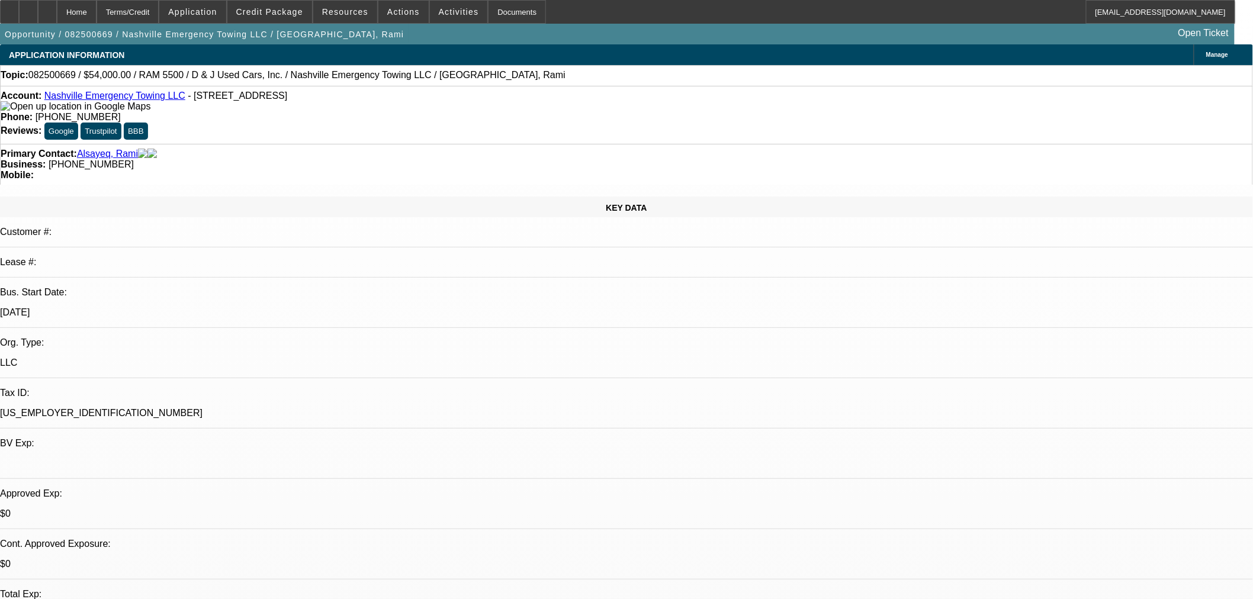
select select "0.1"
select select "2"
select select "0"
select select "6"
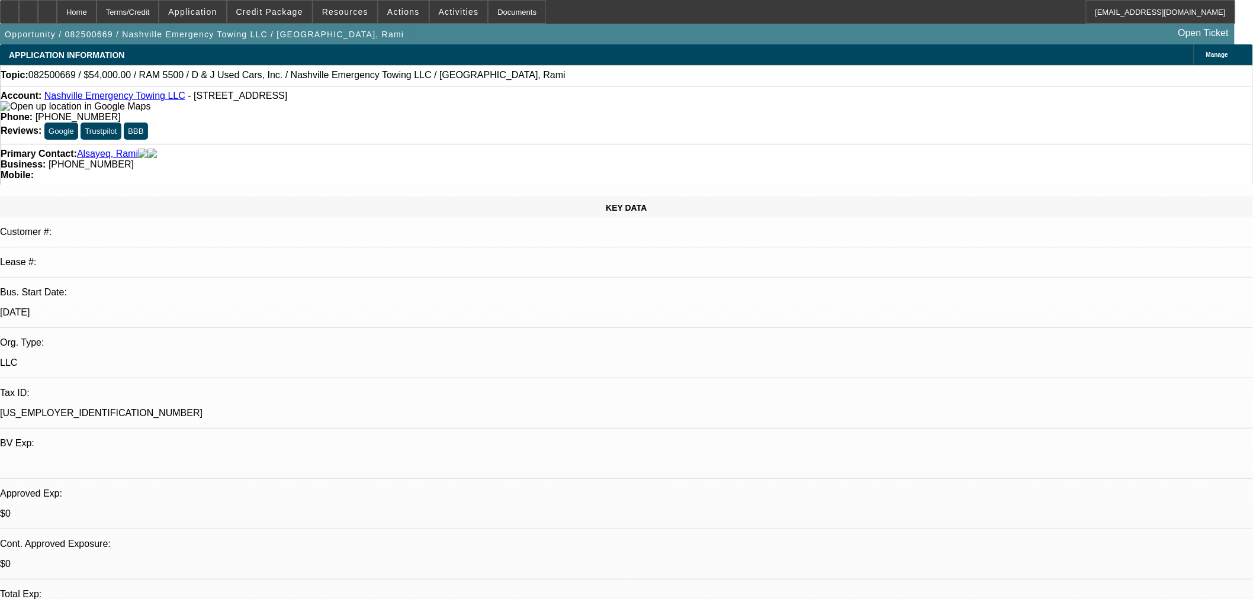
select select "0.1"
select select "2"
select select "0"
select select "6"
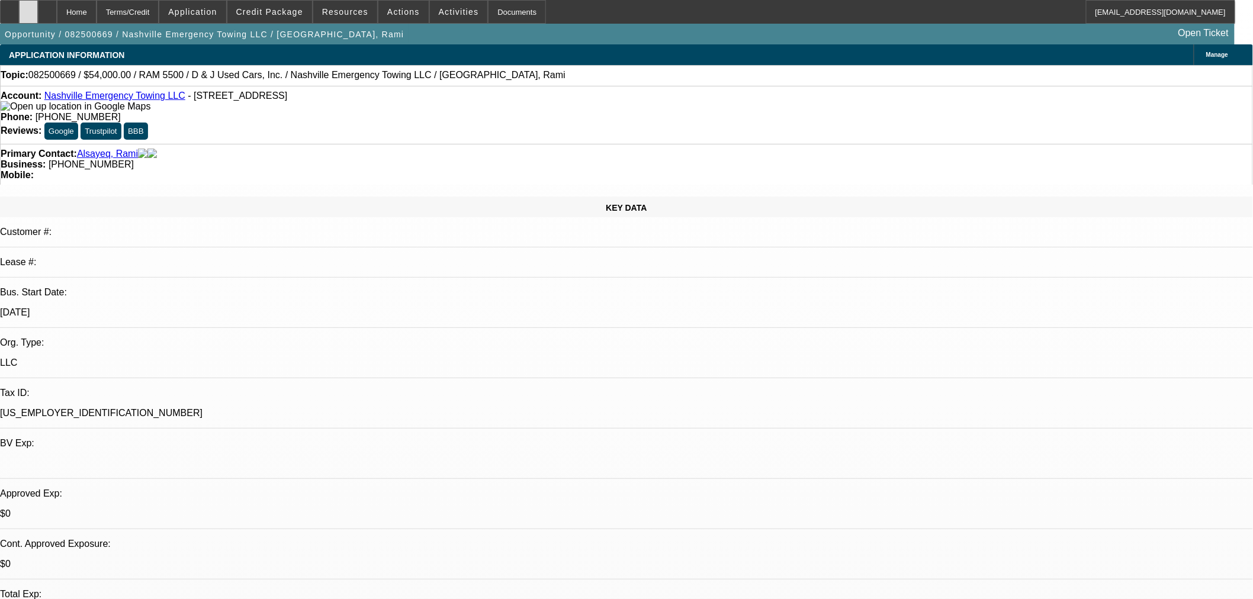
click at [38, 16] on div at bounding box center [28, 12] width 19 height 24
click at [263, 10] on span "Credit Package" at bounding box center [269, 11] width 67 height 9
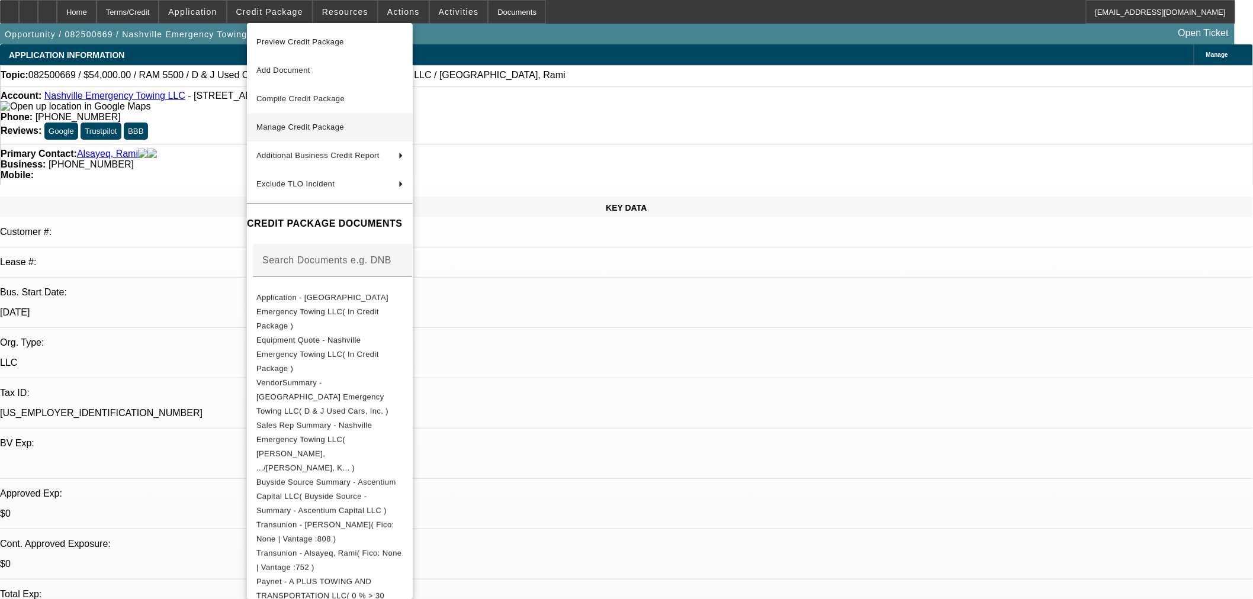
click at [323, 123] on span "Manage Credit Package" at bounding box center [300, 127] width 88 height 9
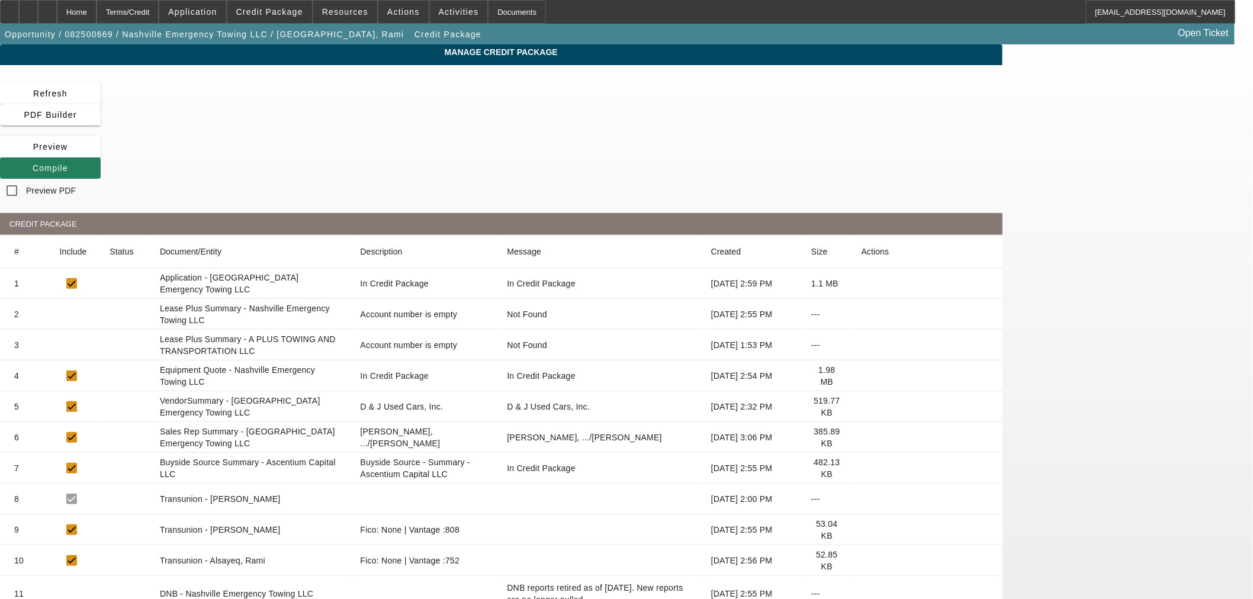
click at [68, 163] on span "Compile" at bounding box center [51, 167] width 36 height 9
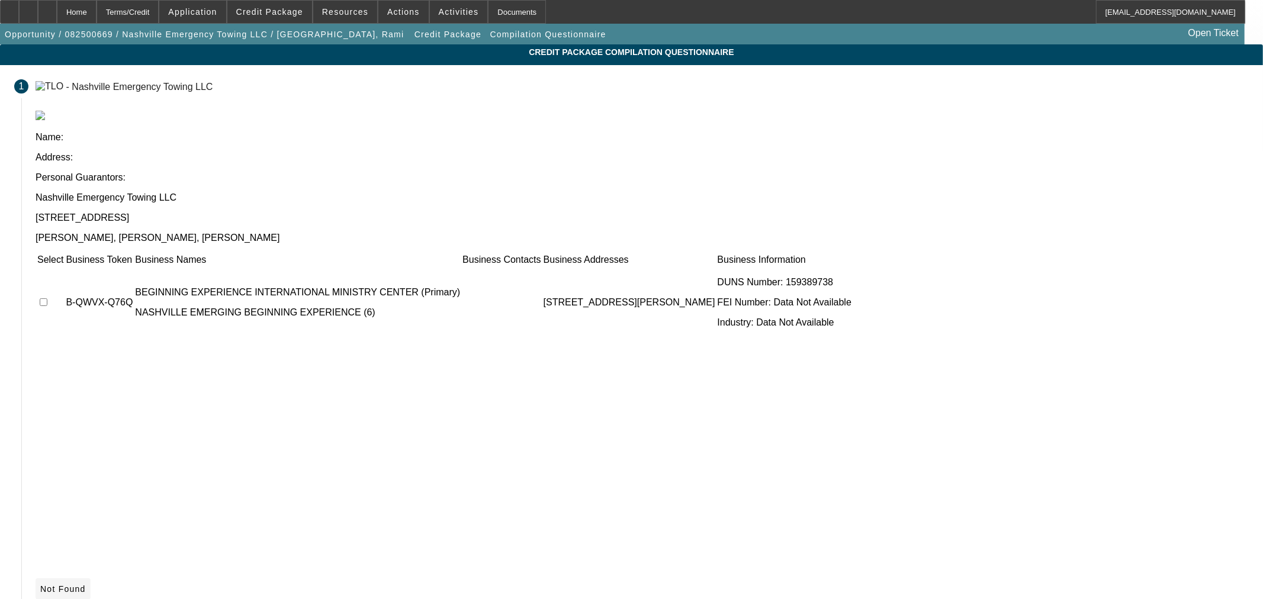
click at [86, 584] on span "Not Found" at bounding box center [63, 588] width 46 height 9
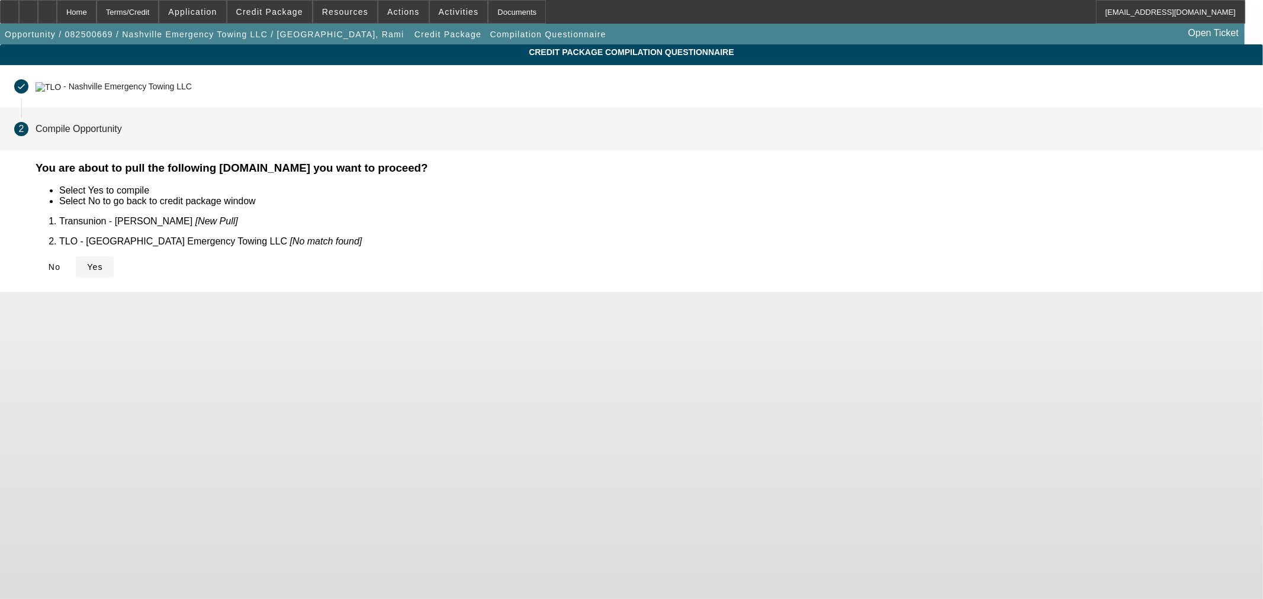
click at [103, 262] on span "Yes" at bounding box center [95, 266] width 16 height 9
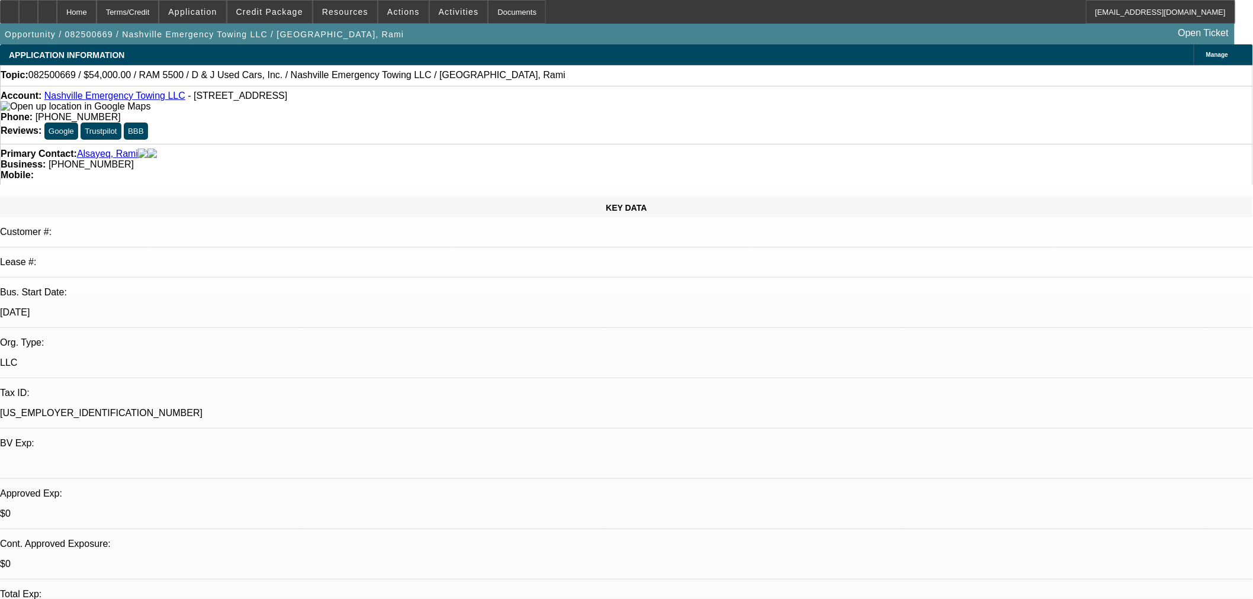
select select "0.1"
select select "2"
select select "0"
select select "6"
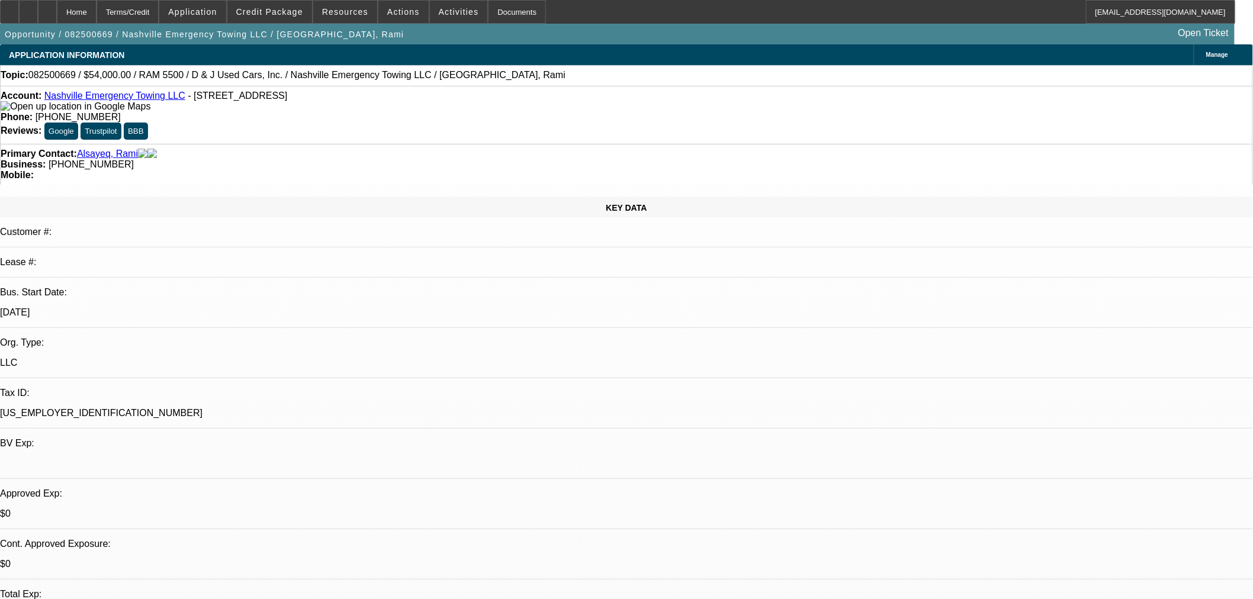
select select "0.1"
select select "2"
select select "0"
select select "6"
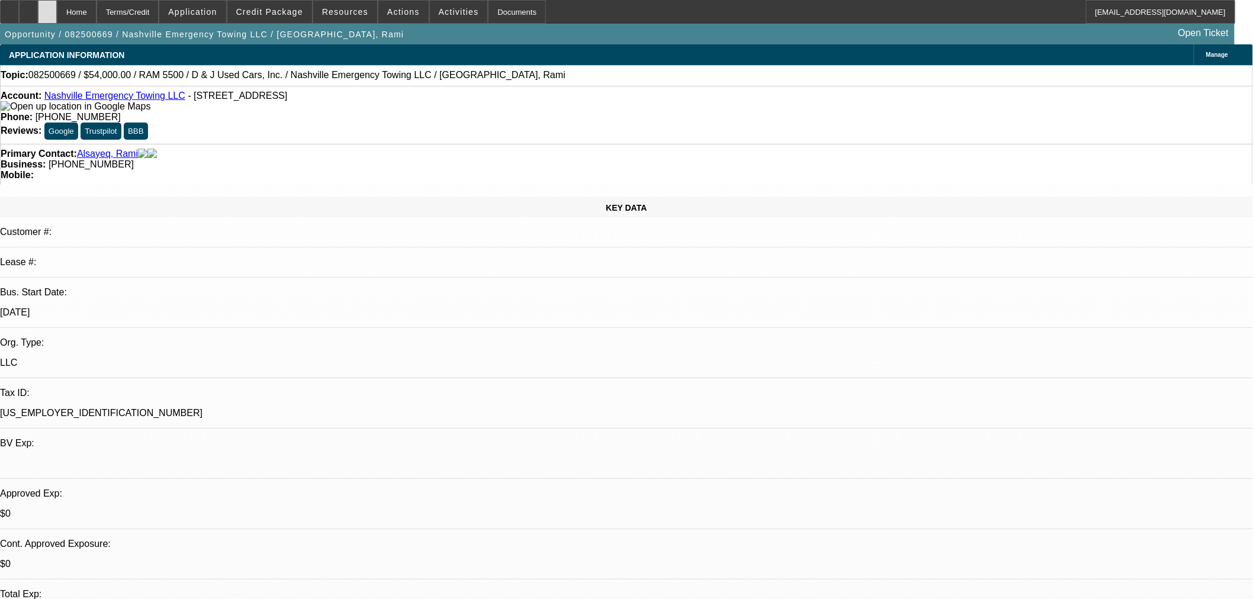
click at [47, 8] on icon at bounding box center [47, 8] width 0 height 0
select select "0.1"
select select "2"
select select "0"
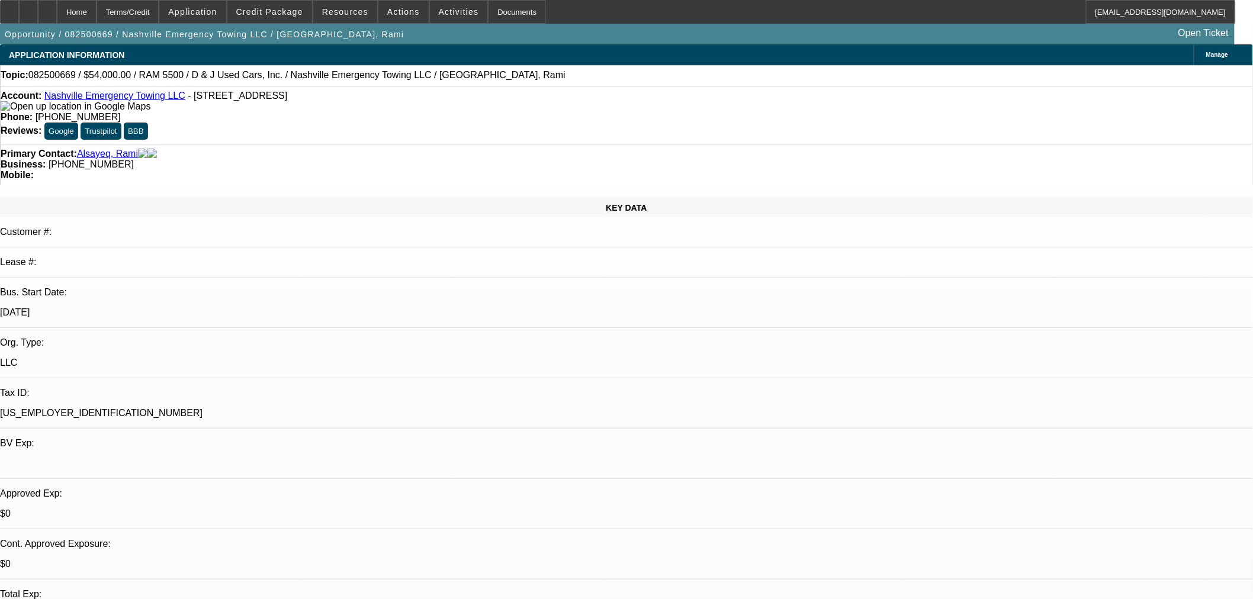
select select "6"
select select "0.1"
select select "2"
select select "0"
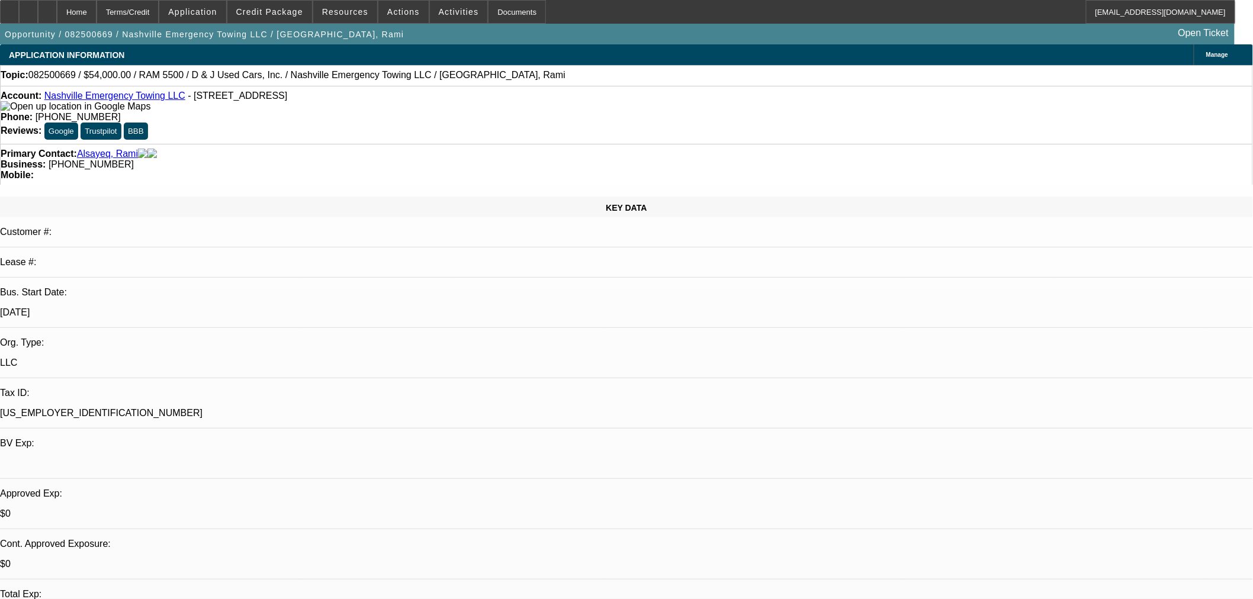
select select "6"
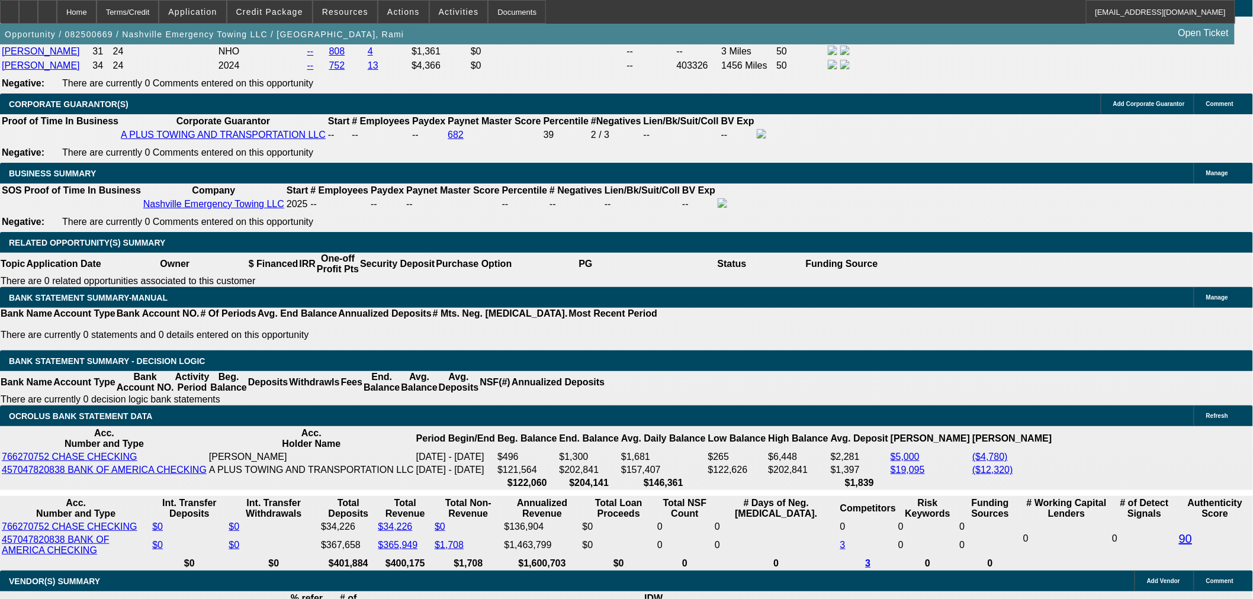
scroll to position [1863, 0]
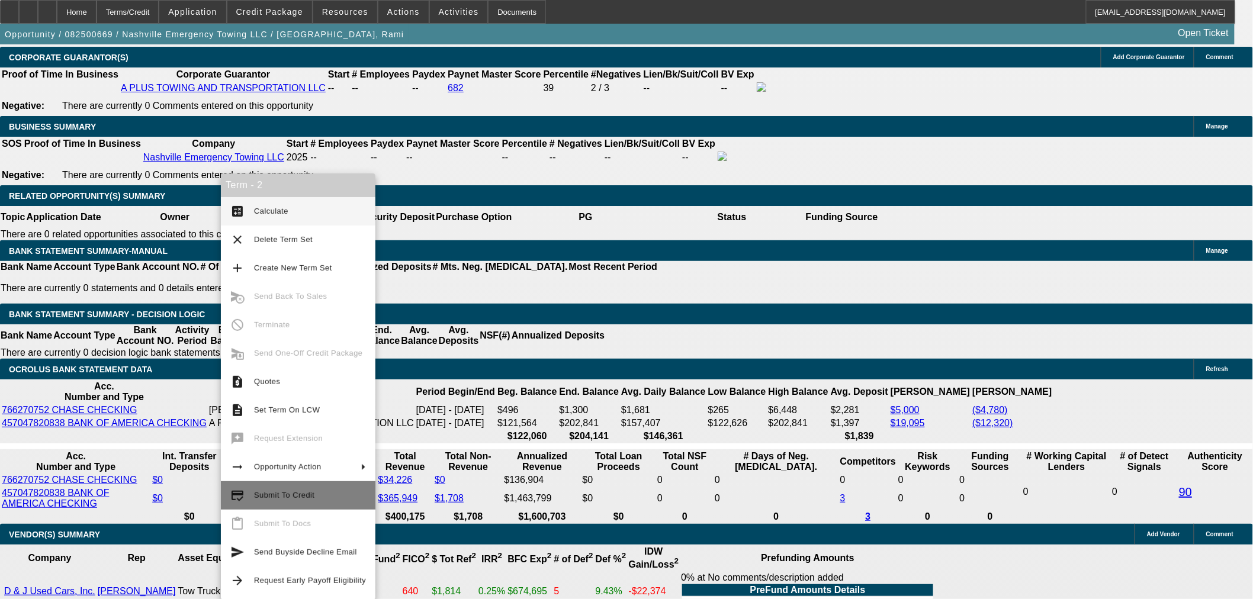
click at [311, 500] on span "Submit To Credit" at bounding box center [310, 495] width 112 height 14
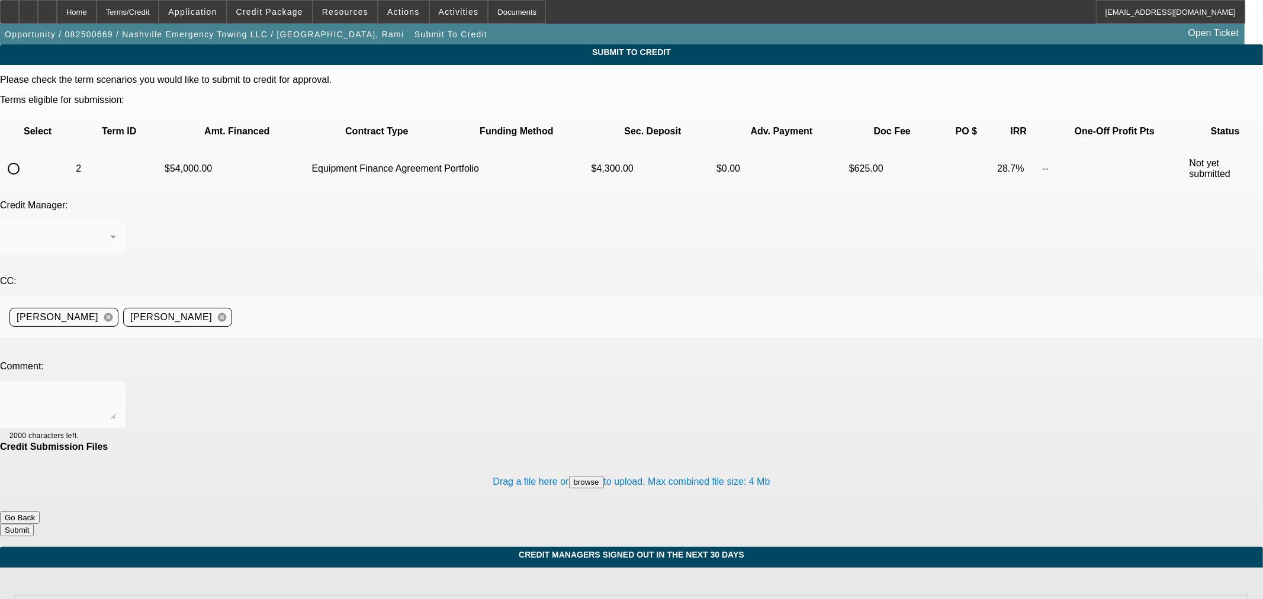
click at [25, 157] on input "radio" at bounding box center [14, 169] width 24 height 24
radio input "true"
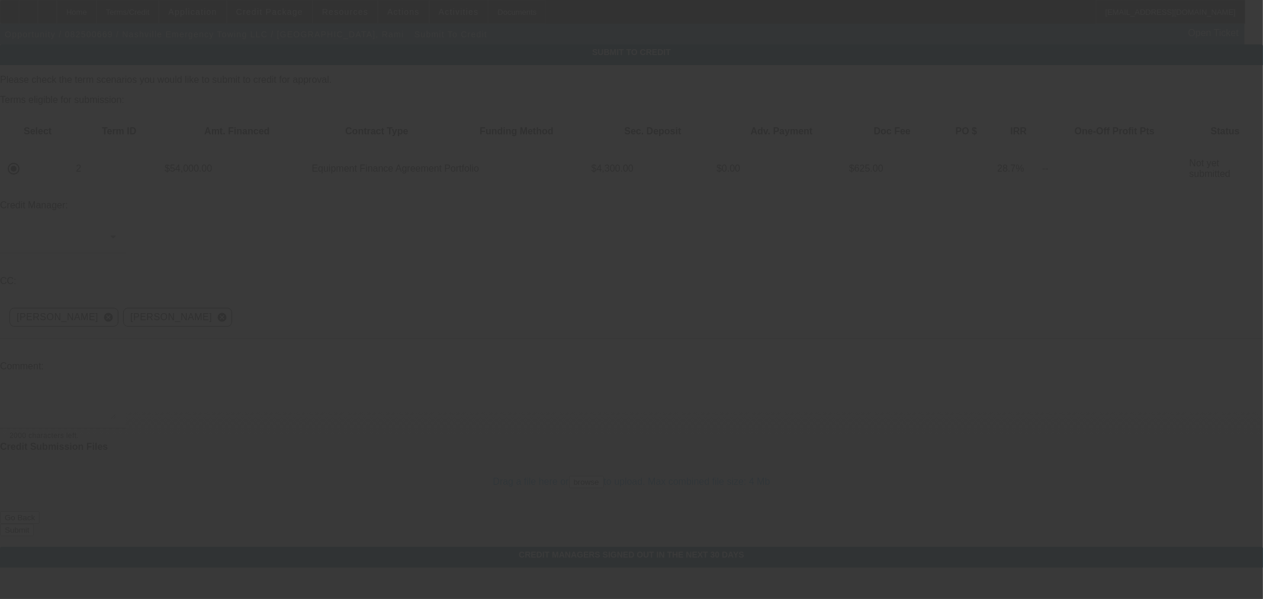
click at [227, 173] on div at bounding box center [631, 299] width 1263 height 599
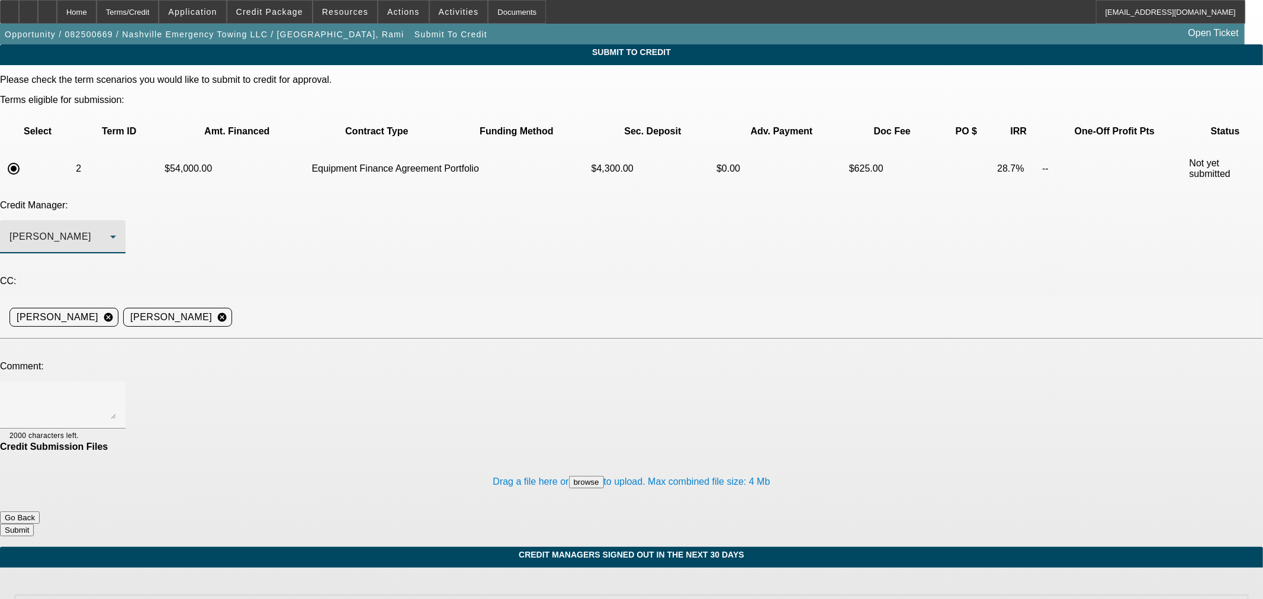
click at [110, 230] on div "Arida, George" at bounding box center [59, 237] width 101 height 14
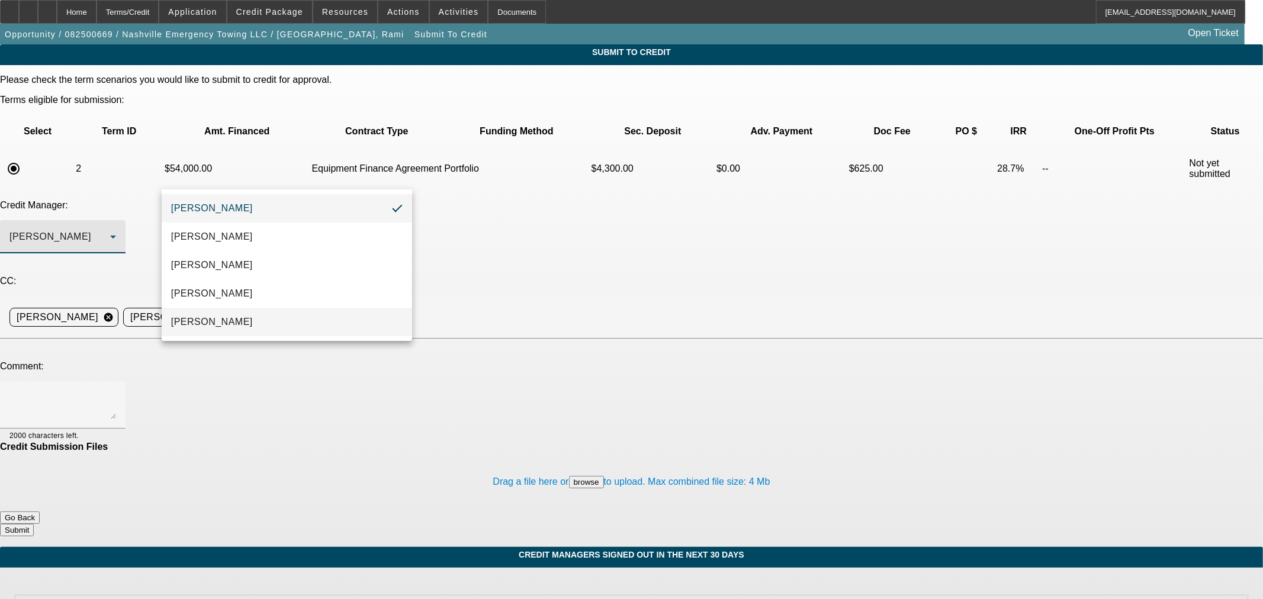
click at [228, 311] on mat-option "Oliva, Samuel" at bounding box center [287, 322] width 250 height 28
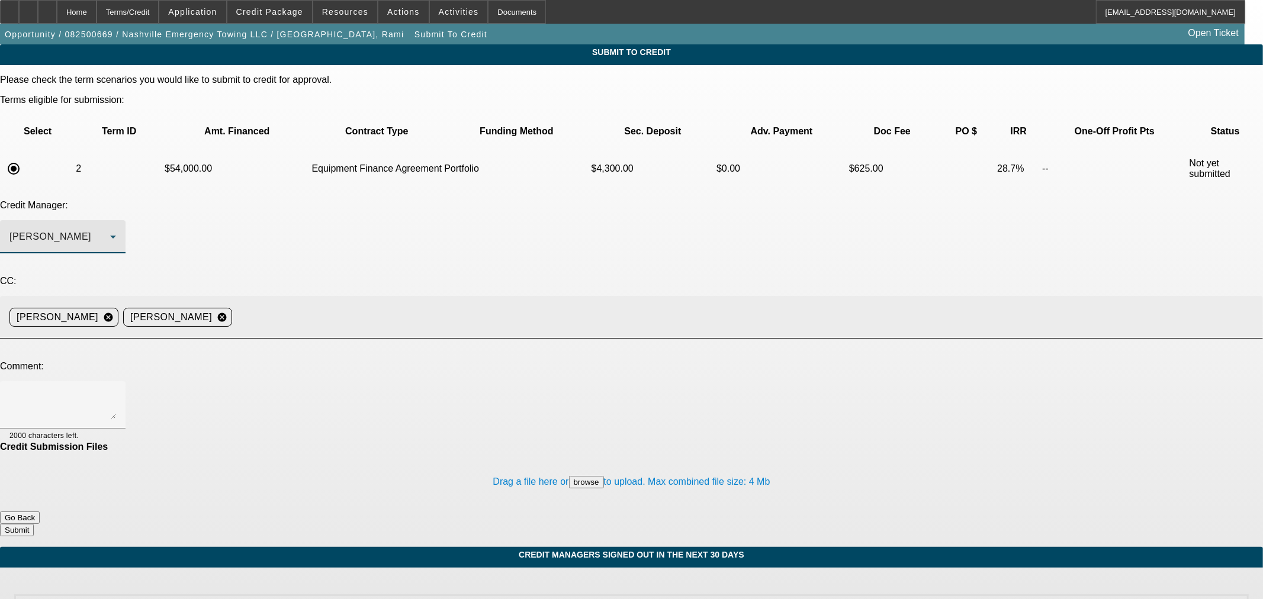
click at [379, 305] on input at bounding box center [743, 317] width 1012 height 24
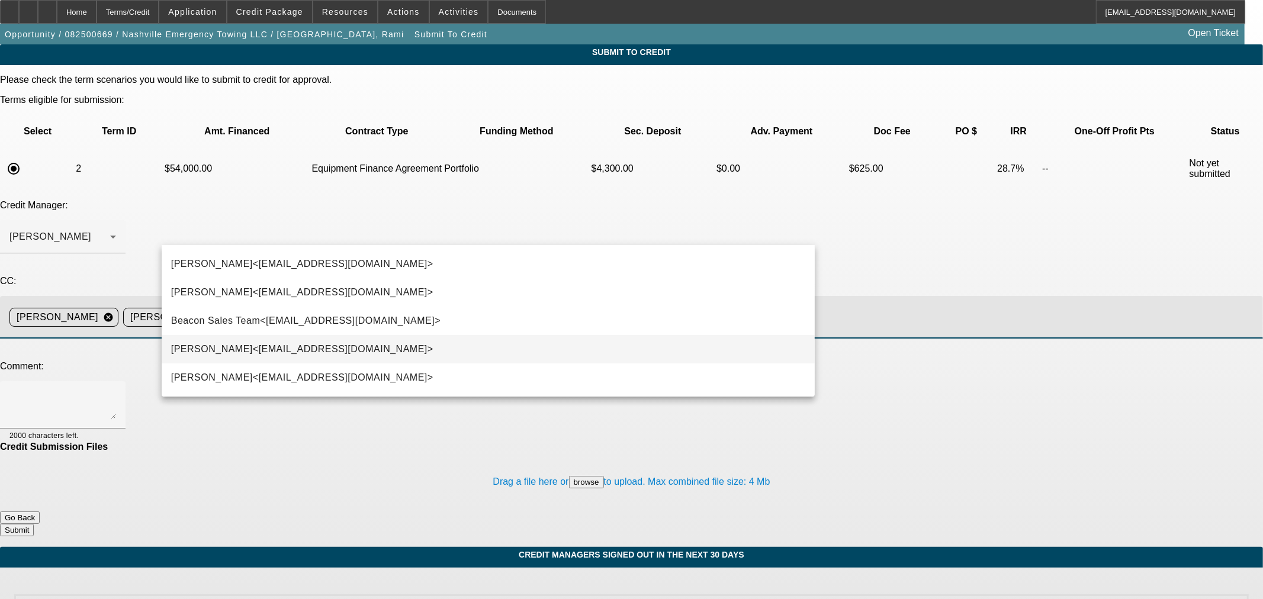
scroll to position [85, 0]
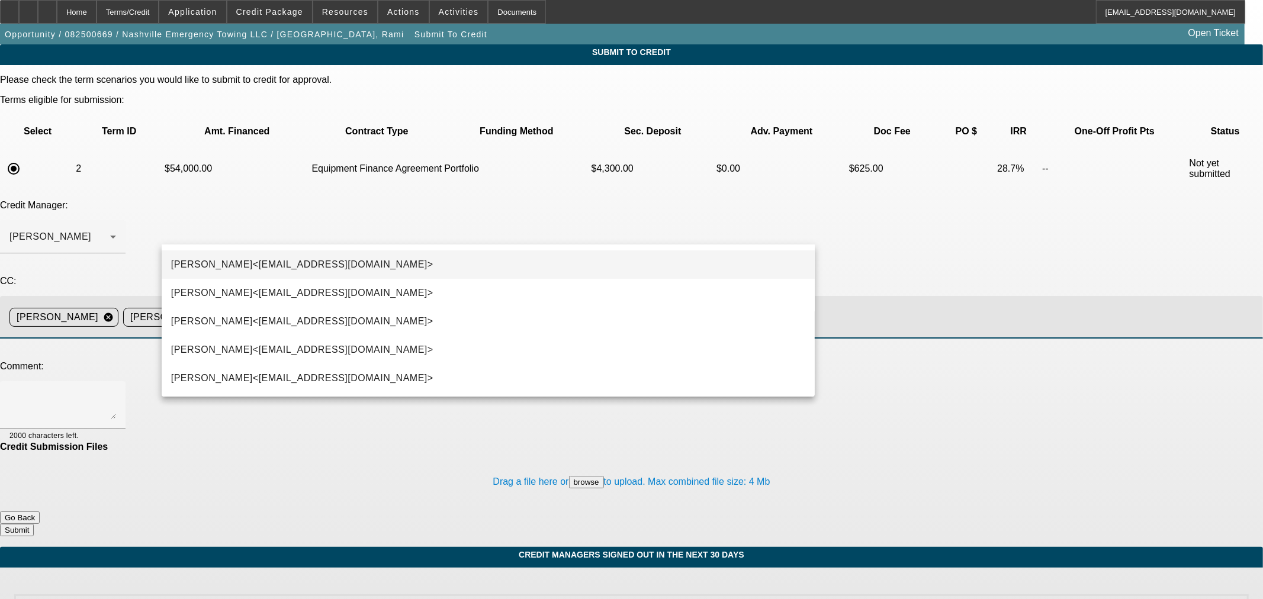
type input "ste"
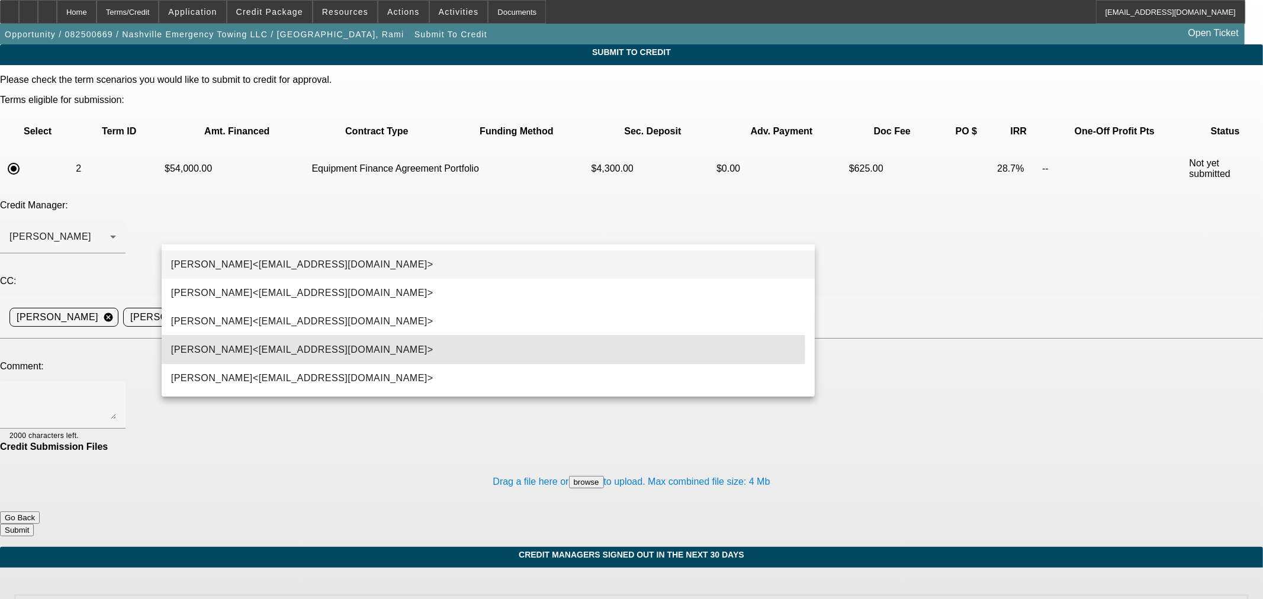
click at [321, 347] on span "Stephanie Richards<srichards@beaconfunding.com>" at bounding box center [302, 350] width 262 height 14
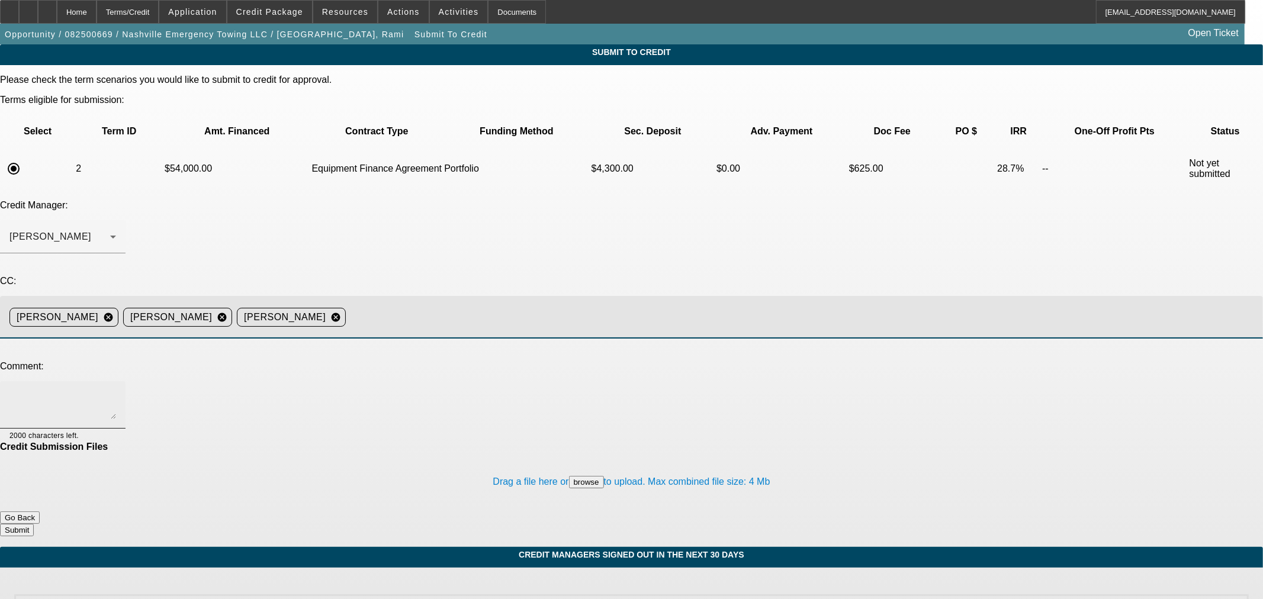
click at [116, 391] on textarea at bounding box center [62, 405] width 107 height 28
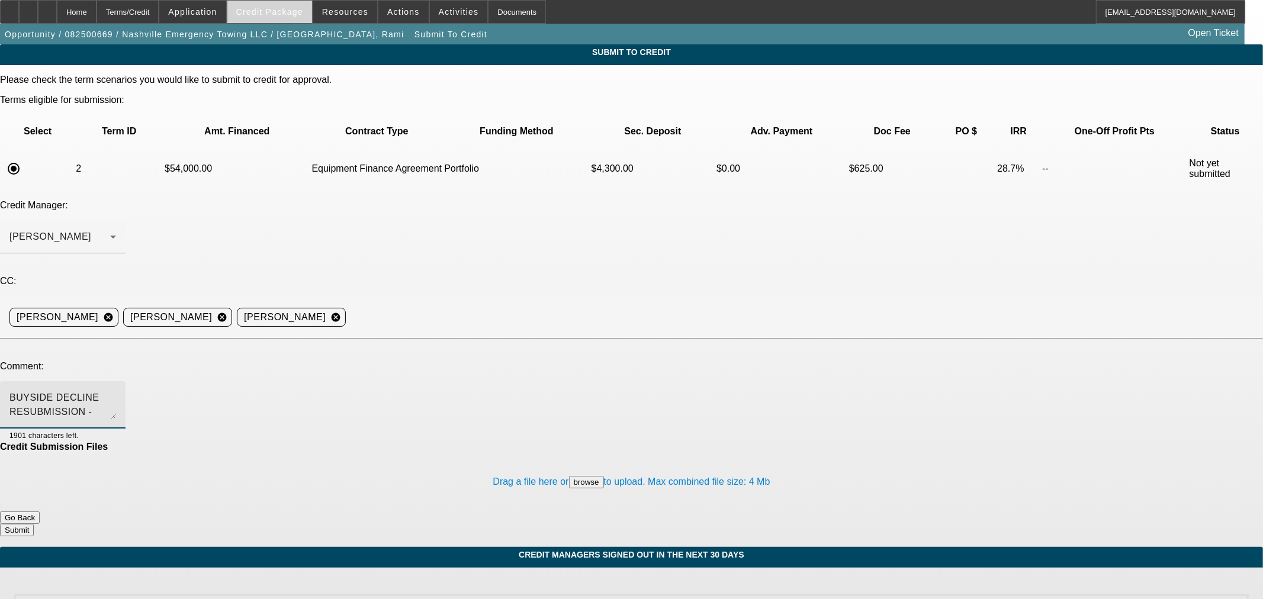
click at [293, 5] on span at bounding box center [269, 12] width 85 height 28
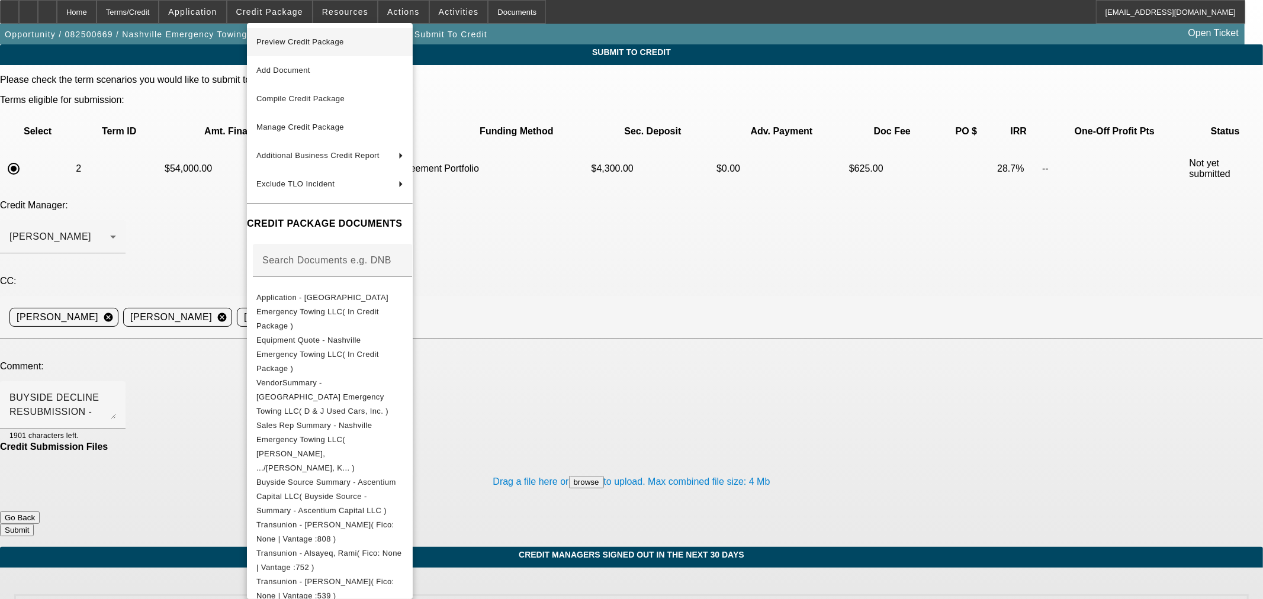
click at [403, 39] on span "Preview Credit Package" at bounding box center [329, 42] width 147 height 14
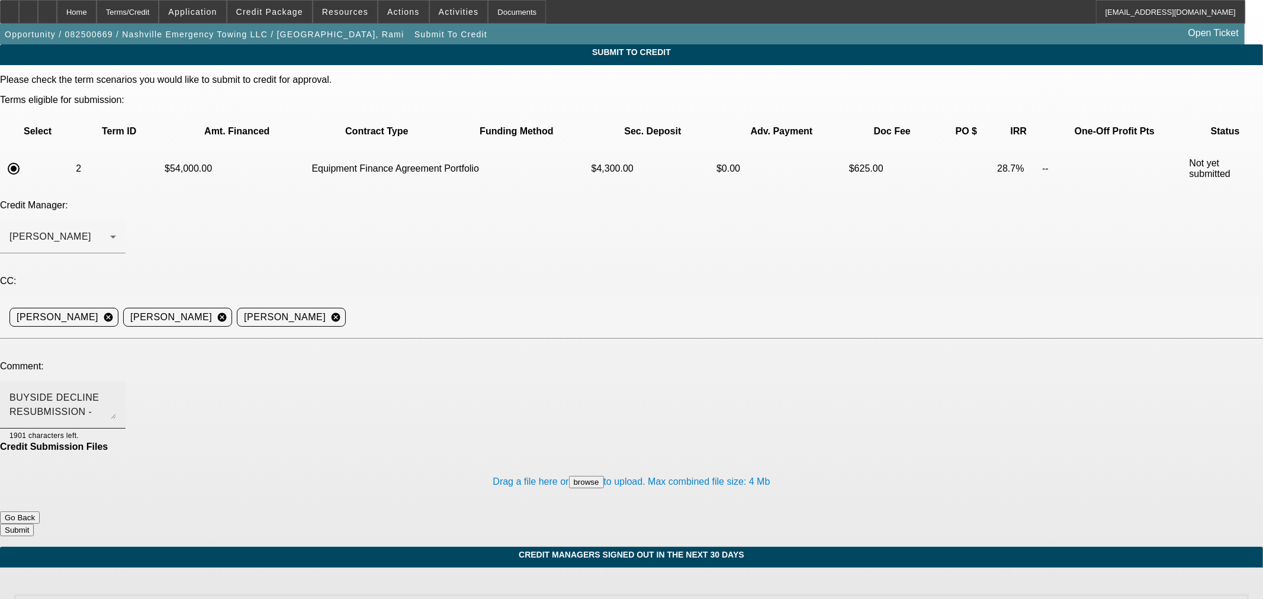
click at [116, 391] on textarea "BUYSIDE DECLINE RESUBMISSION - Sam, the source appealed. Rami's AZ business has…" at bounding box center [62, 405] width 107 height 28
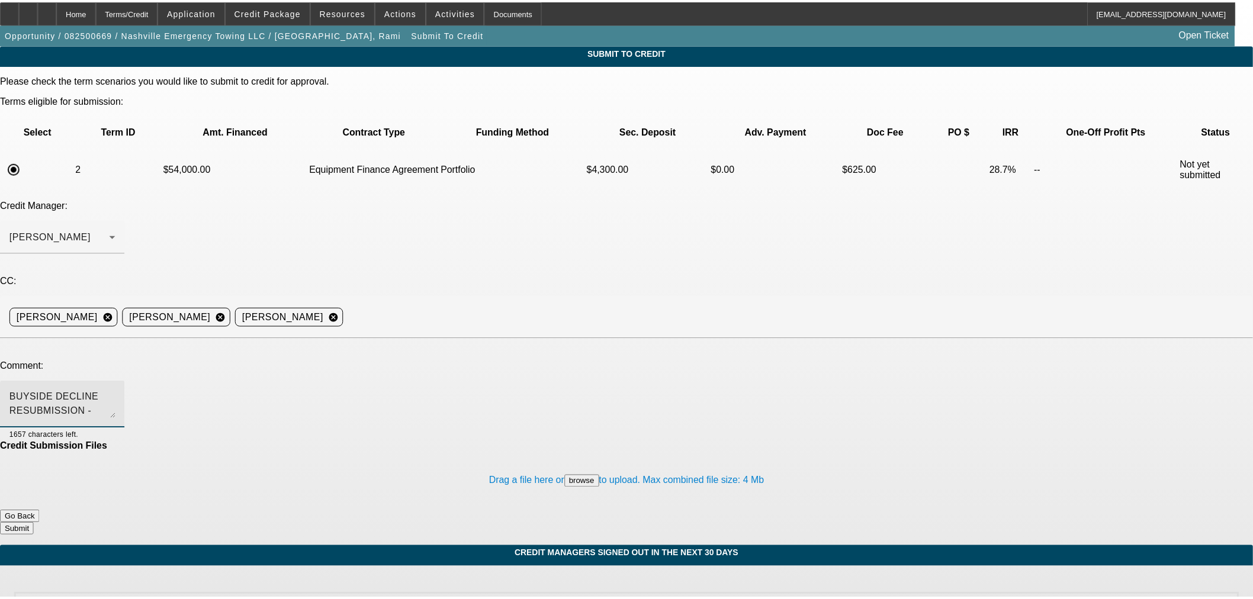
scroll to position [12, 0]
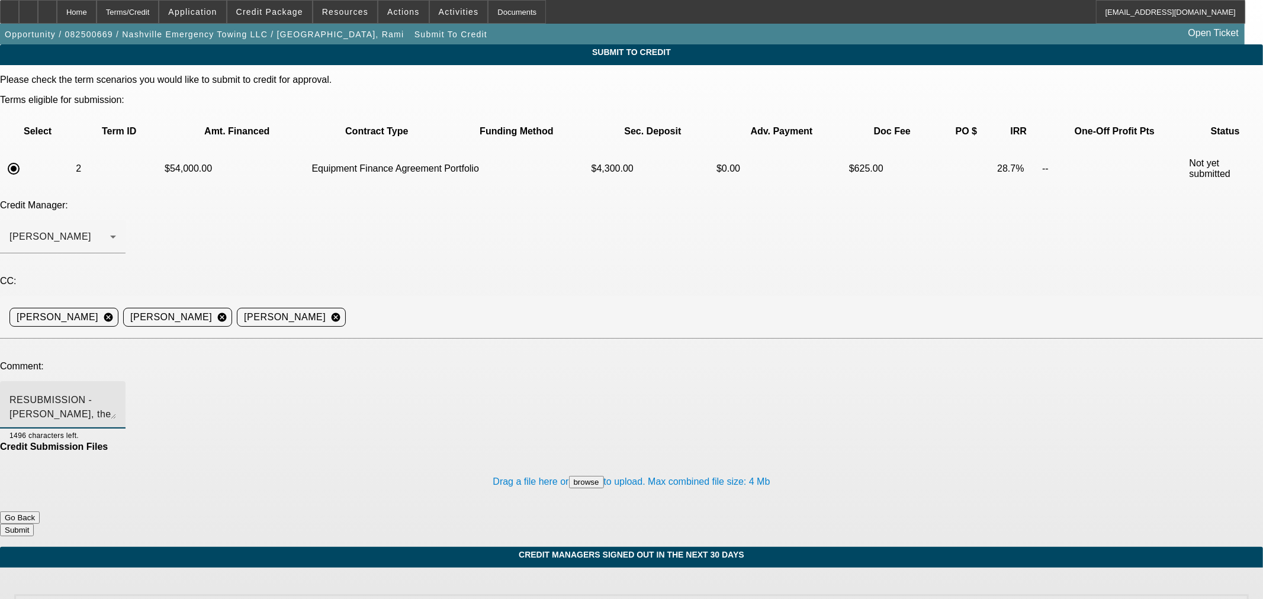
type textarea "BUYSIDE DECLINE RESUBMISSION - Sam, the source appealed. Rami's AZ business has…"
click at [34, 524] on button "Submit" at bounding box center [17, 530] width 34 height 12
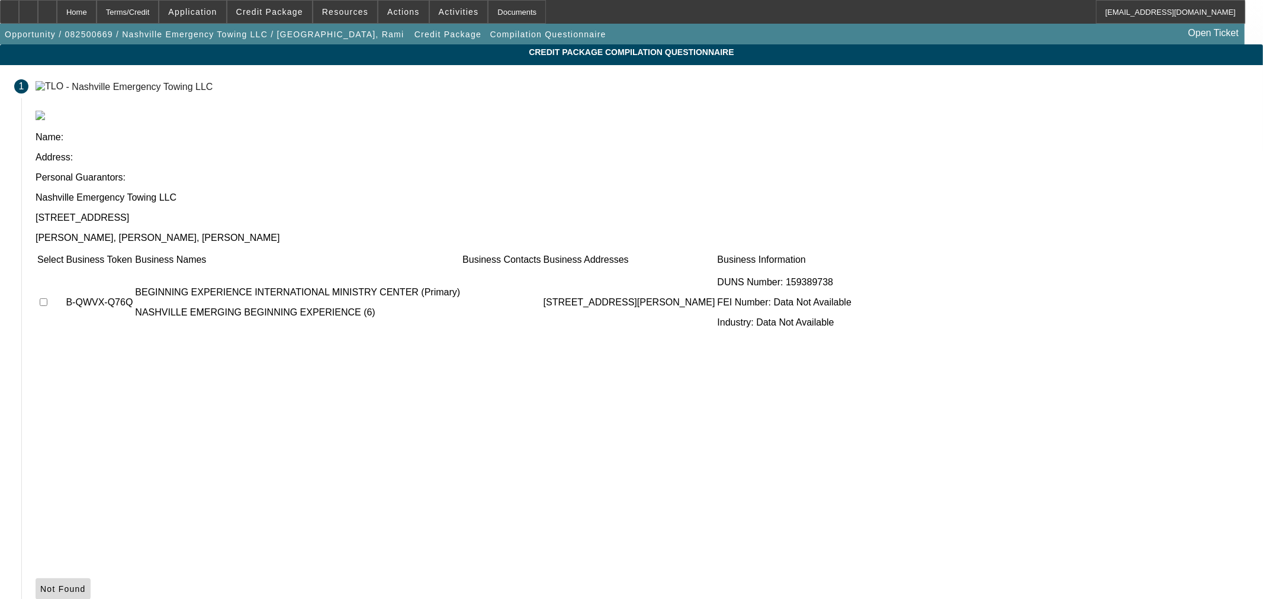
click at [86, 584] on span "Not Found" at bounding box center [63, 588] width 46 height 9
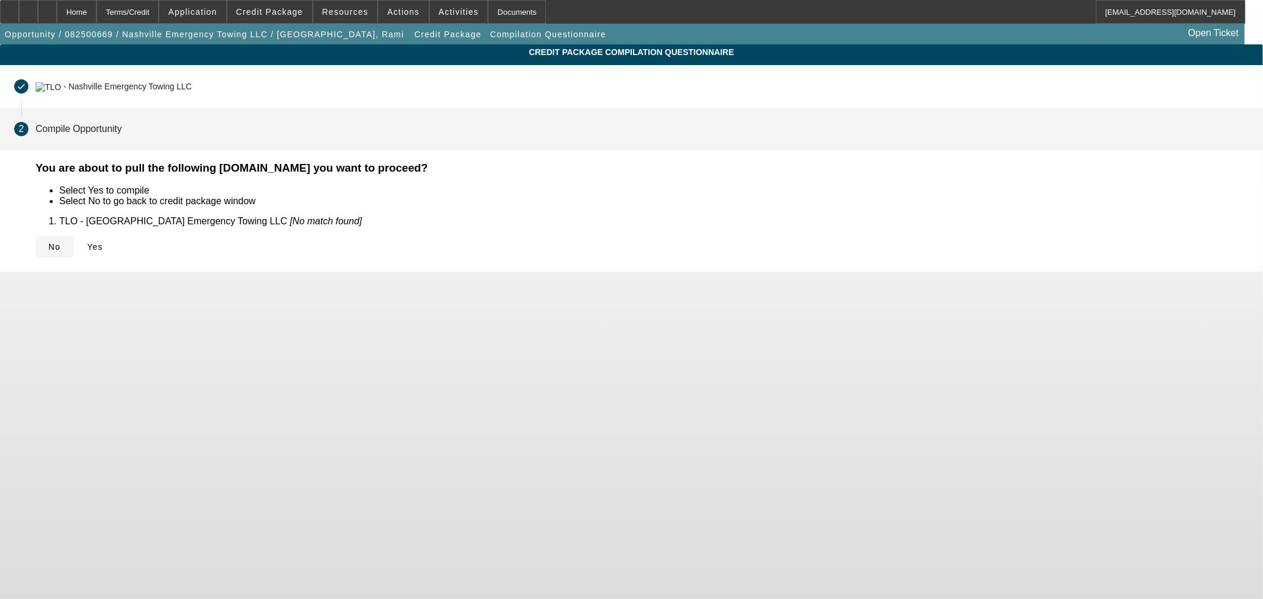
click at [60, 244] on span "No" at bounding box center [55, 246] width 12 height 9
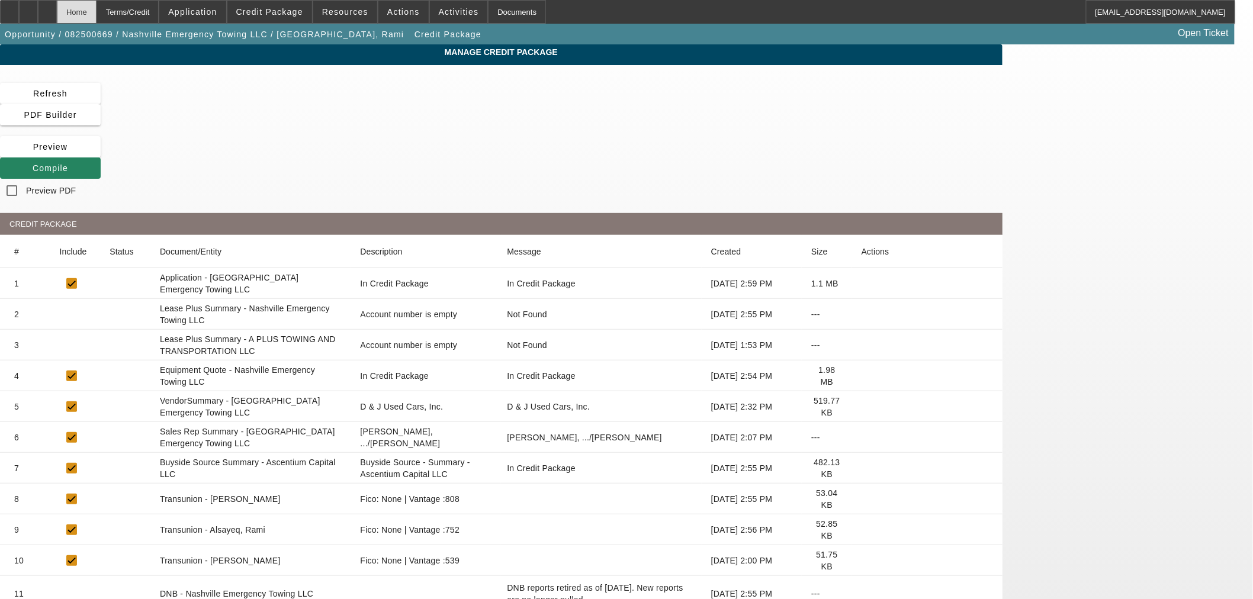
click at [96, 10] on div "Home" at bounding box center [77, 12] width 40 height 24
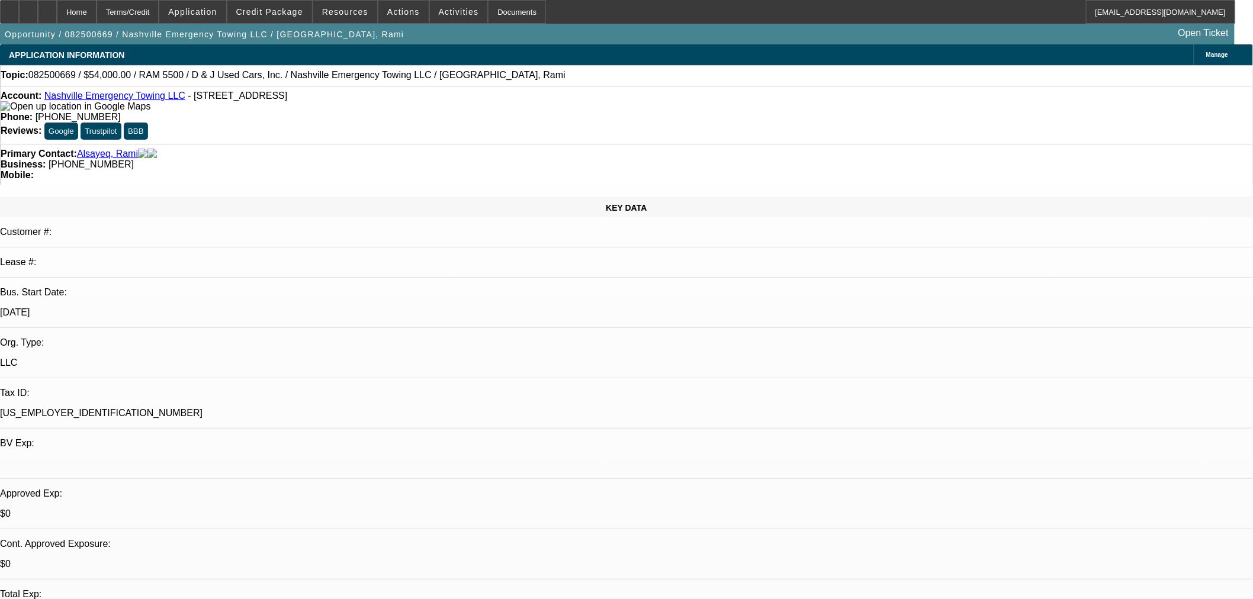
select select "0.1"
select select "2"
select select "0"
select select "6"
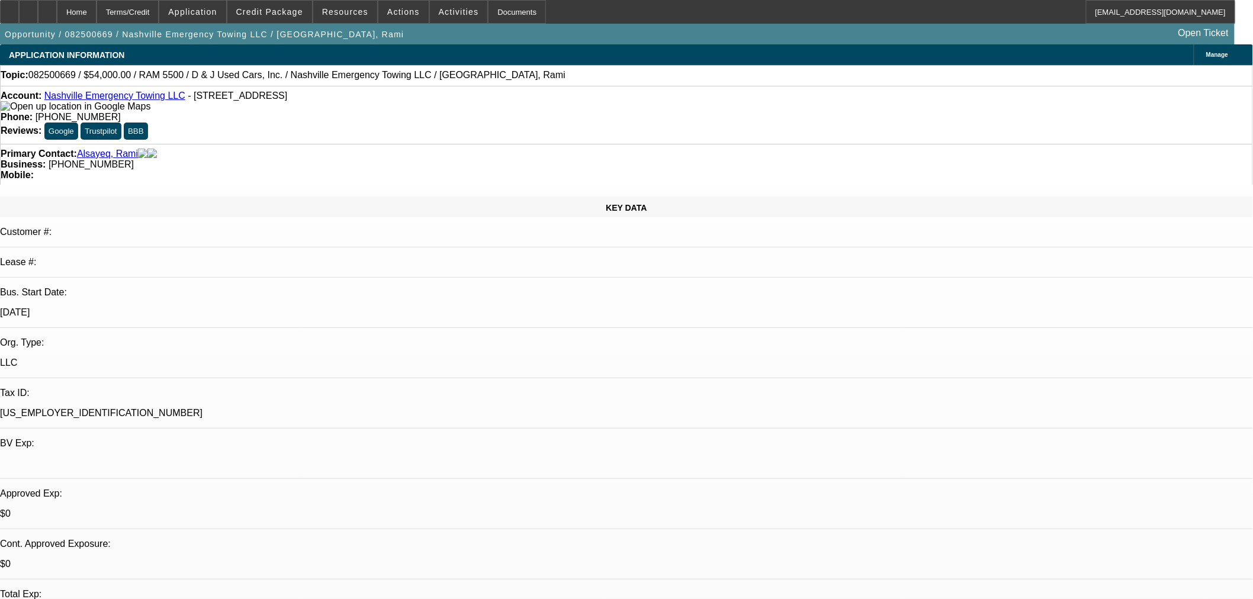
select select "0.1"
select select "2"
select select "0"
select select "6"
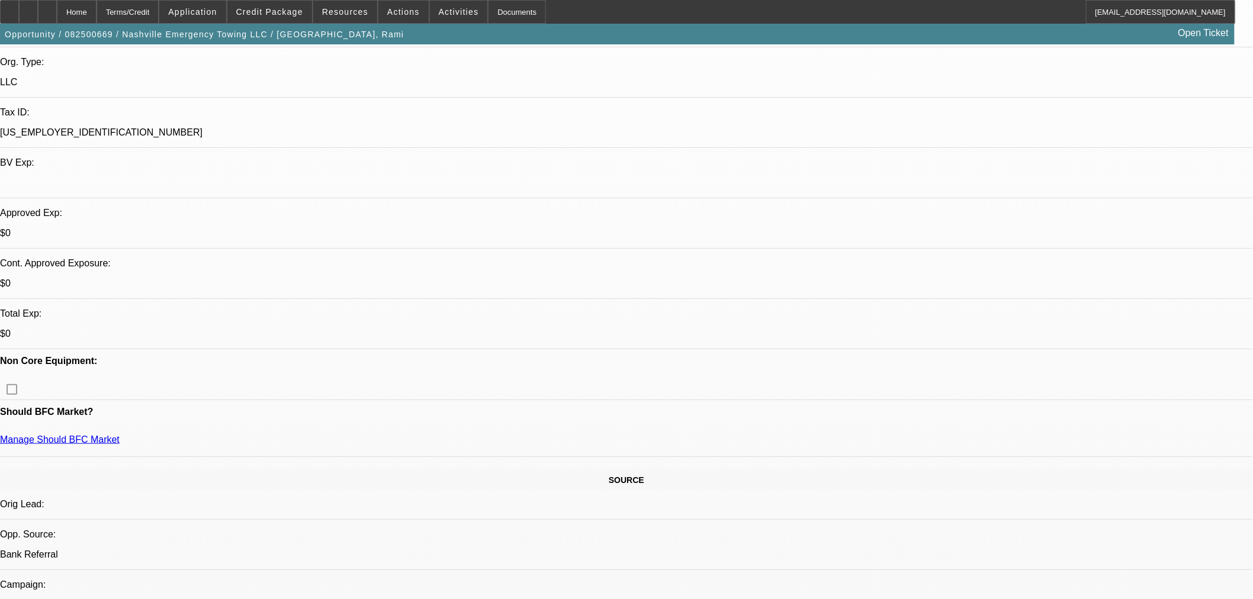
scroll to position [329, 0]
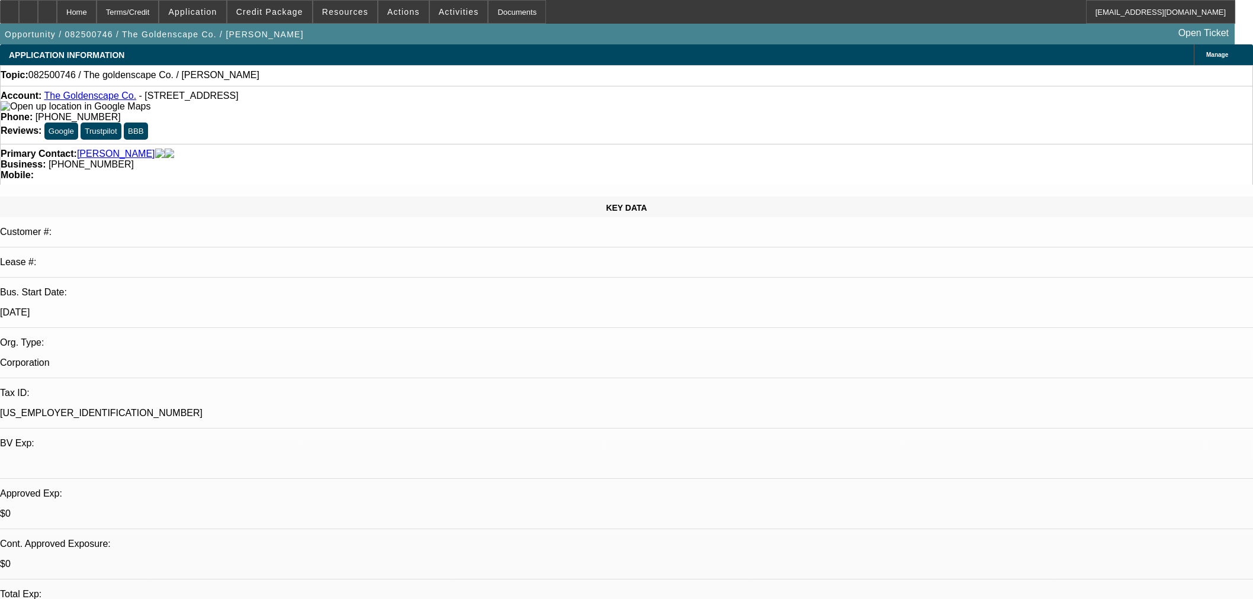
select select "0"
select select "2"
select select "0.1"
select select "4"
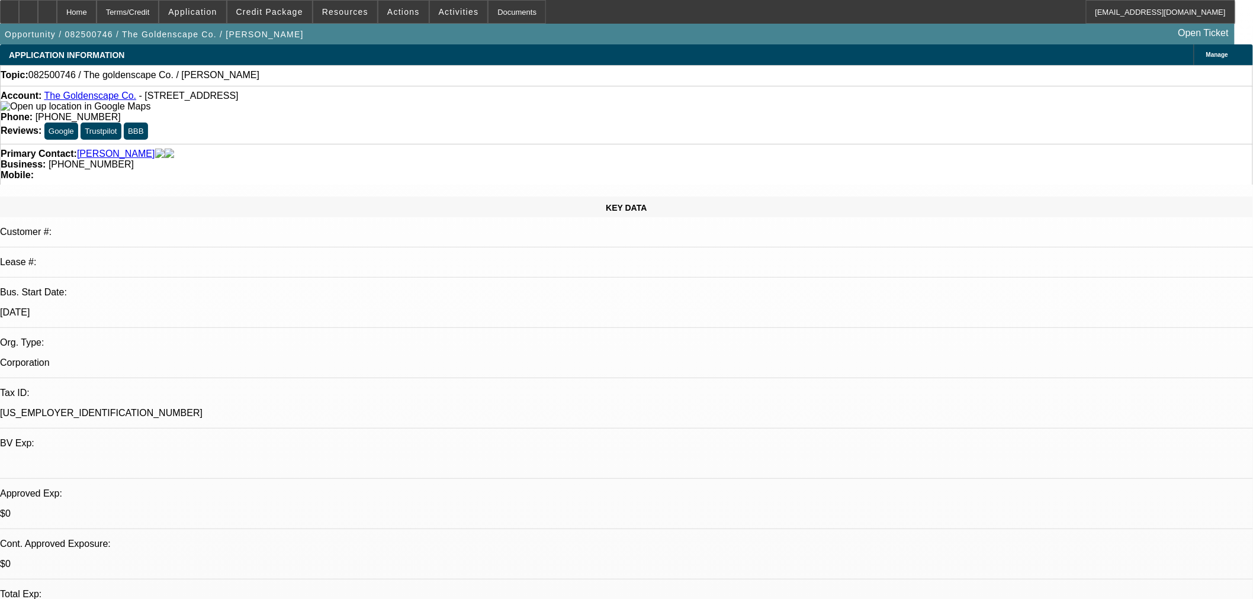
scroll to position [25, 0]
radio input "true"
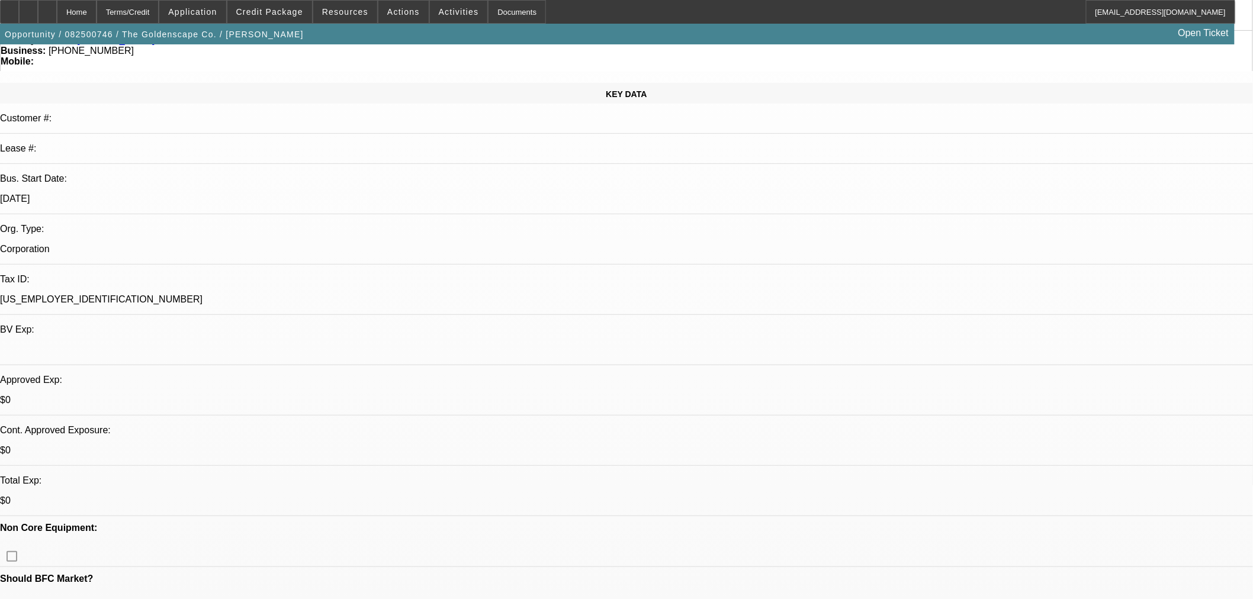
scroll to position [329, 0]
